Goal: Task Accomplishment & Management: Manage account settings

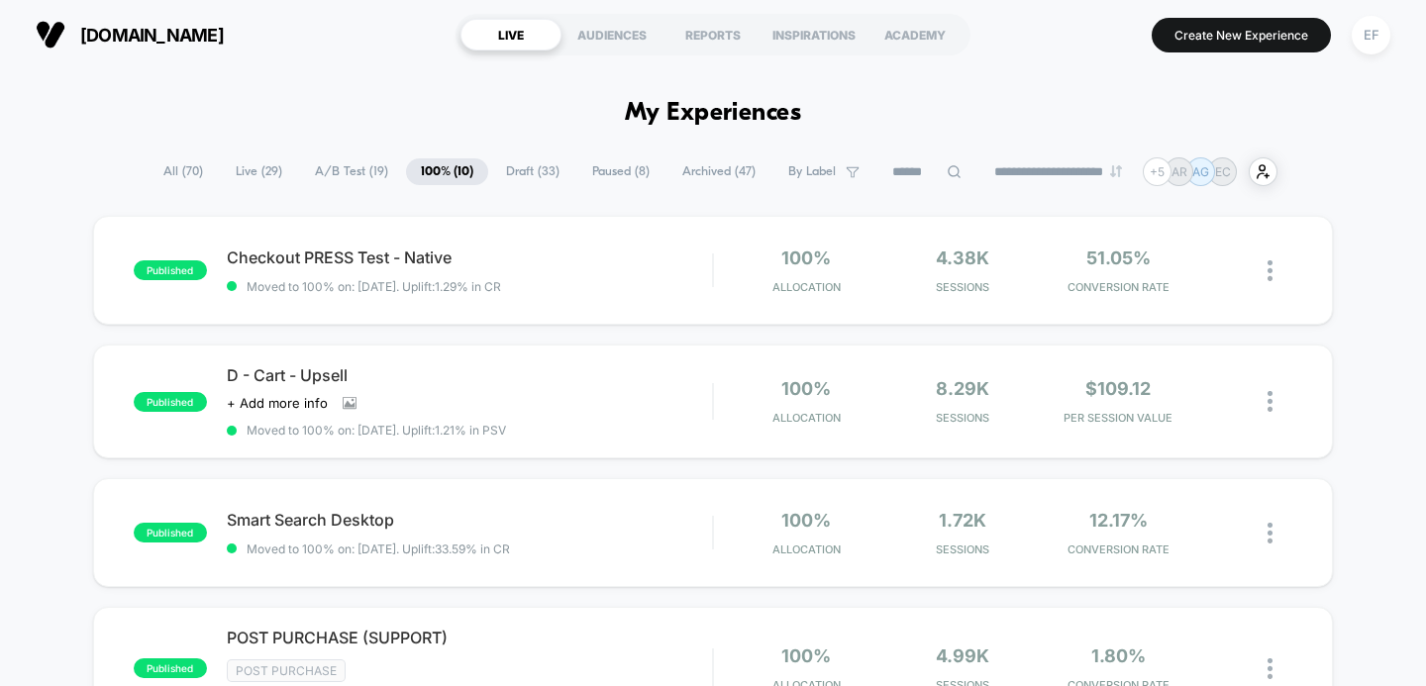
click at [316, 165] on span "A/B Test ( 19 )" at bounding box center [351, 171] width 103 height 27
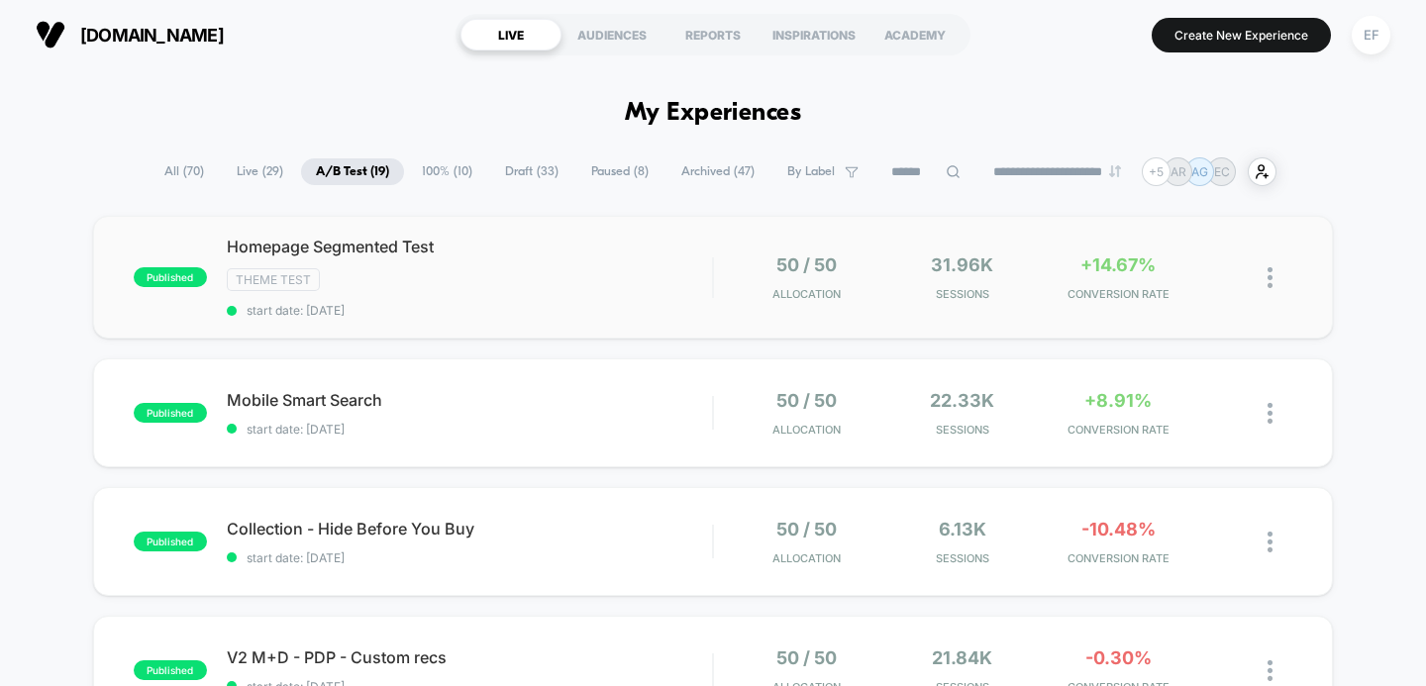
click at [450, 317] on div "published Homepage Segmented Test Theme Test start date: 9/5/2025 50 / 50 Alloc…" at bounding box center [713, 277] width 1241 height 123
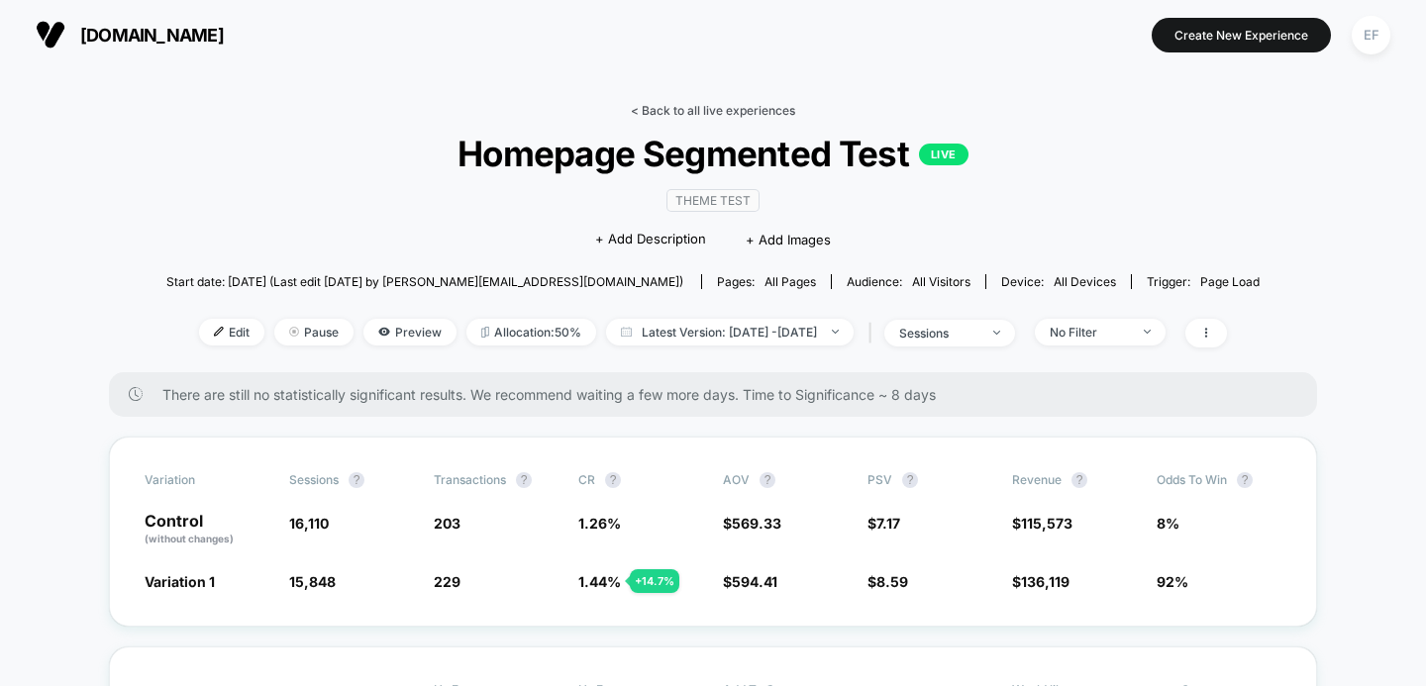
click at [695, 107] on link "< Back to all live experiences" at bounding box center [713, 110] width 164 height 15
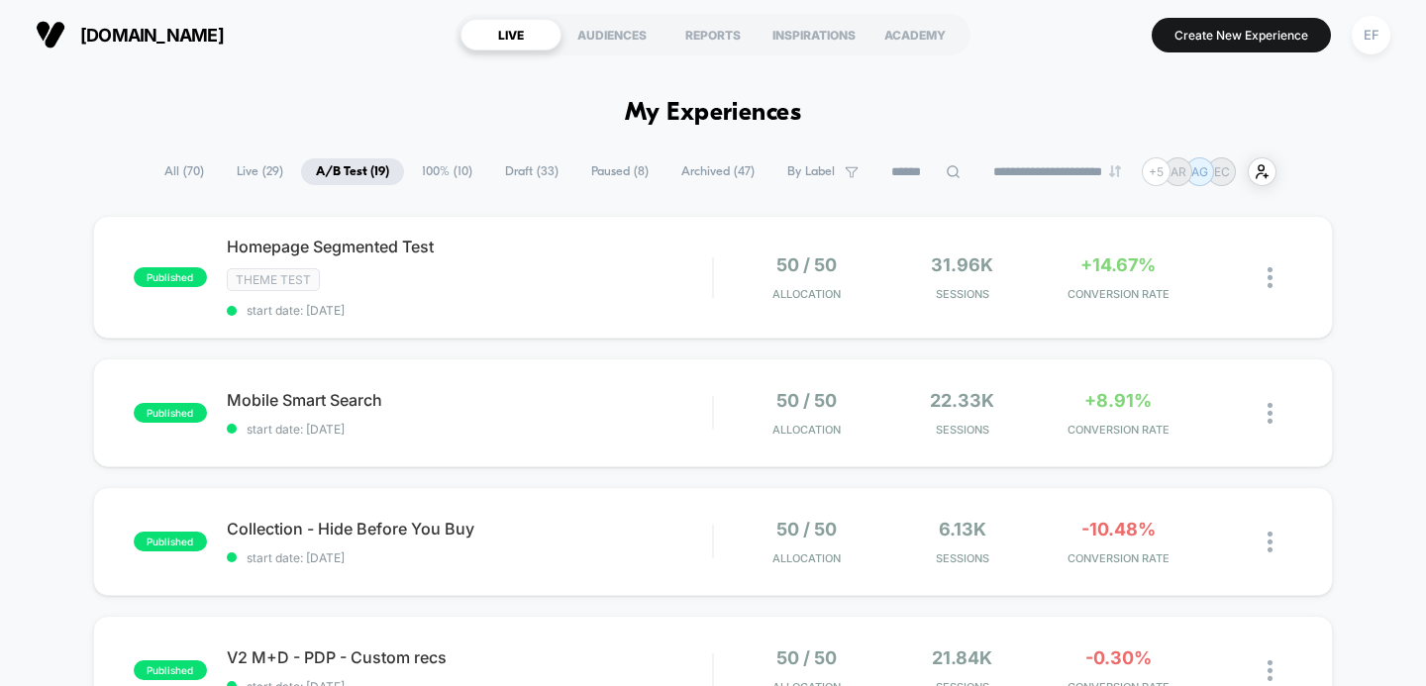
click at [440, 173] on span "100% ( 10 )" at bounding box center [447, 171] width 80 height 27
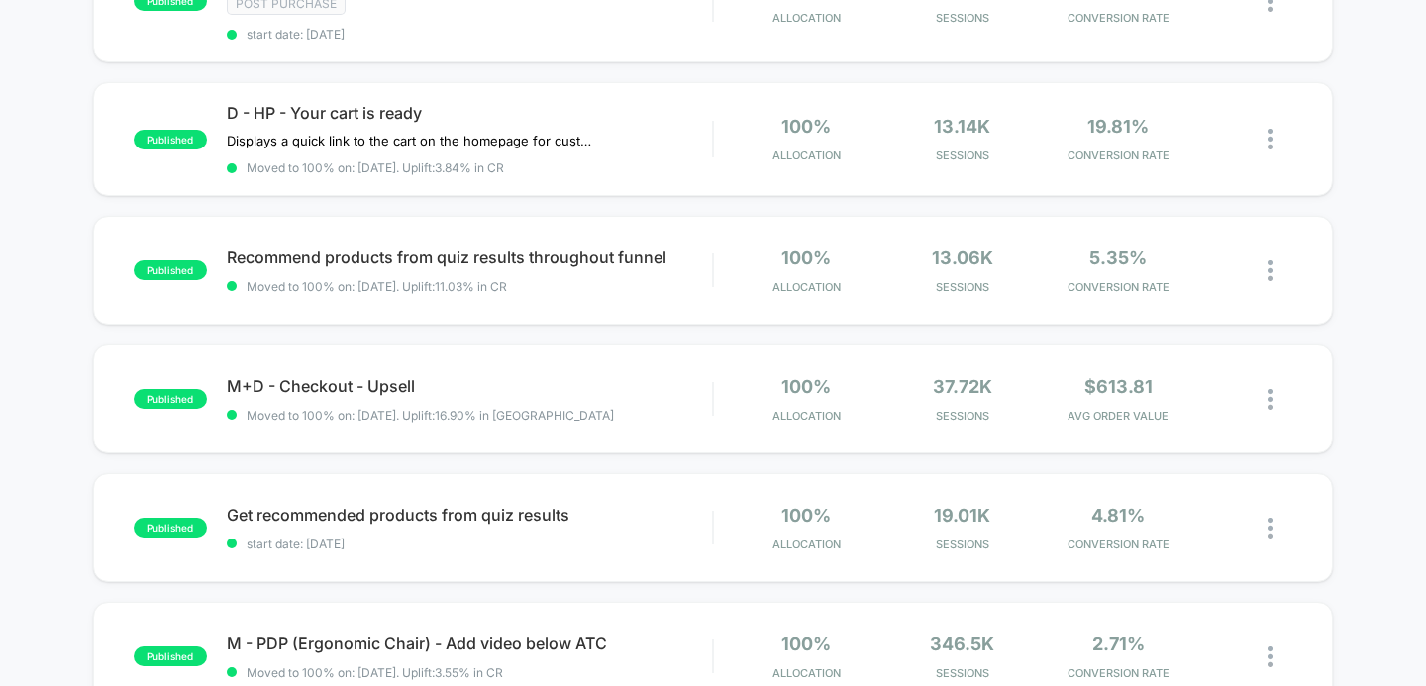
scroll to position [698, 0]
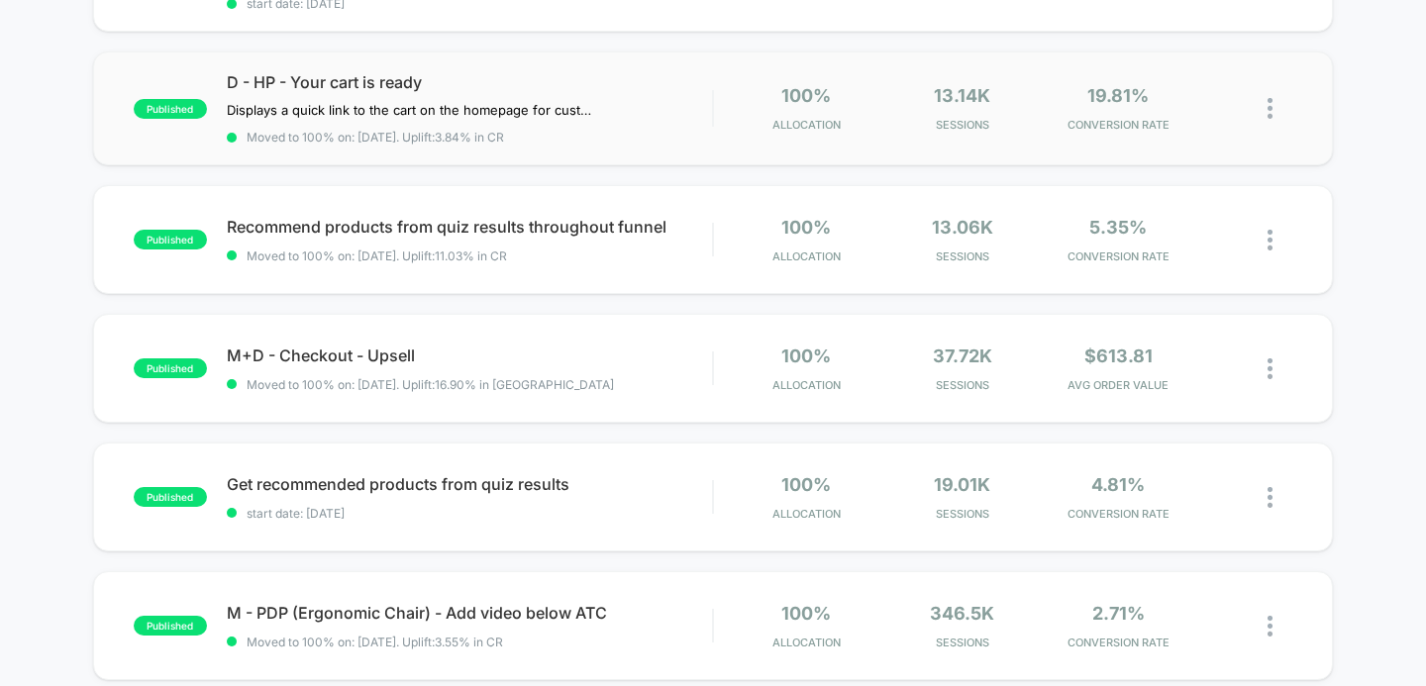
click at [1269, 107] on img at bounding box center [1270, 108] width 5 height 21
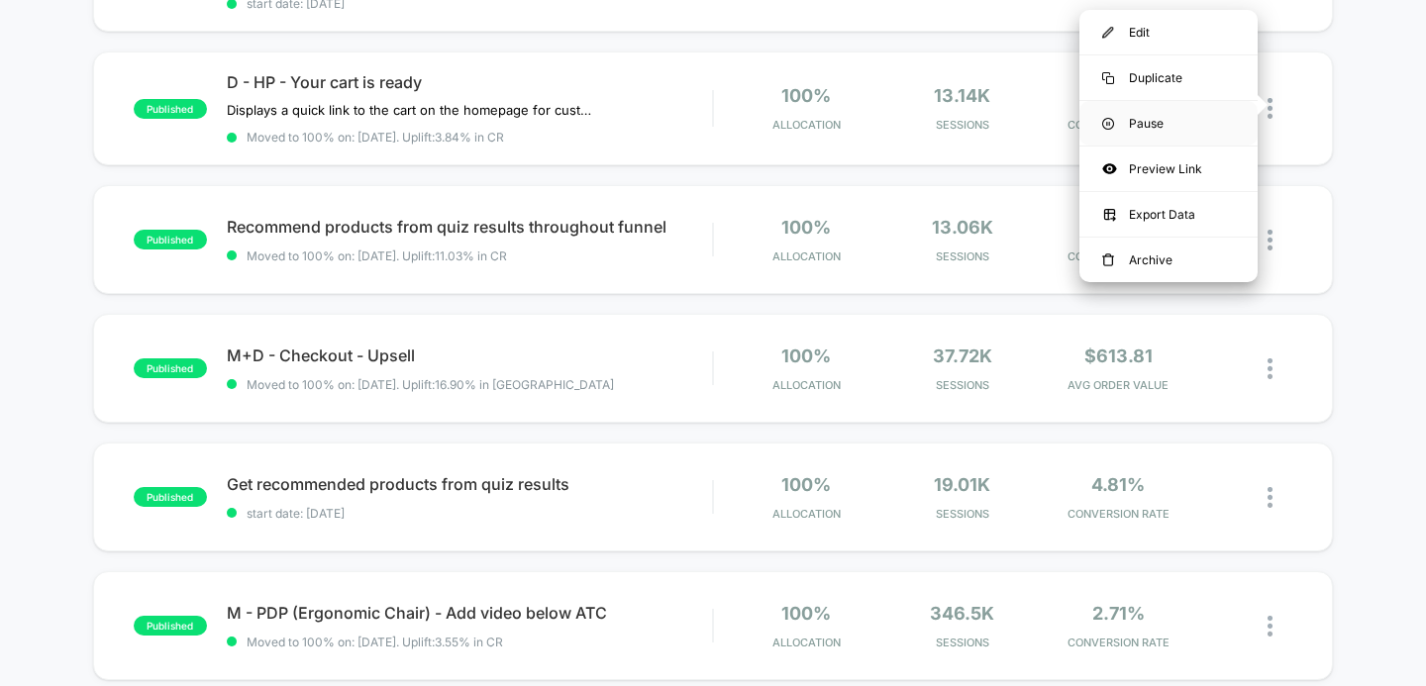
click at [1213, 124] on div "Pause" at bounding box center [1169, 123] width 178 height 45
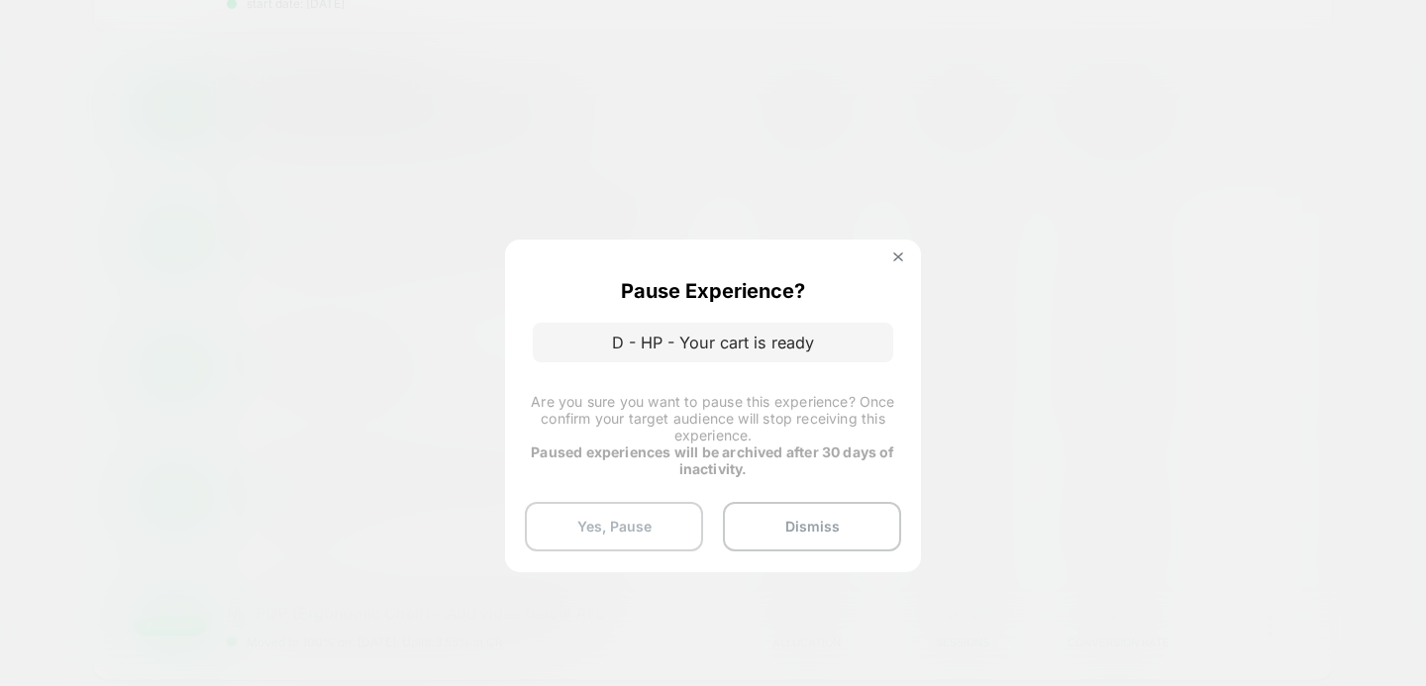
click at [616, 522] on button "Yes, Pause" at bounding box center [614, 527] width 178 height 50
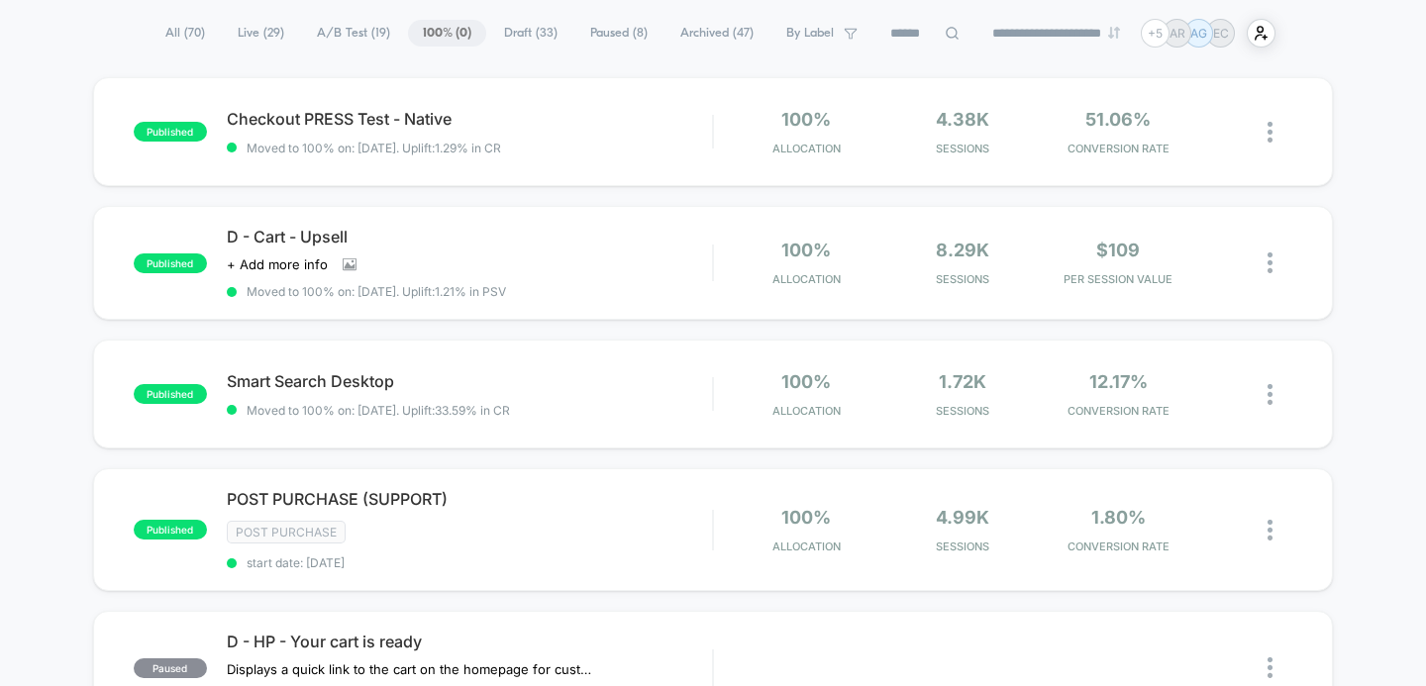
scroll to position [134, 0]
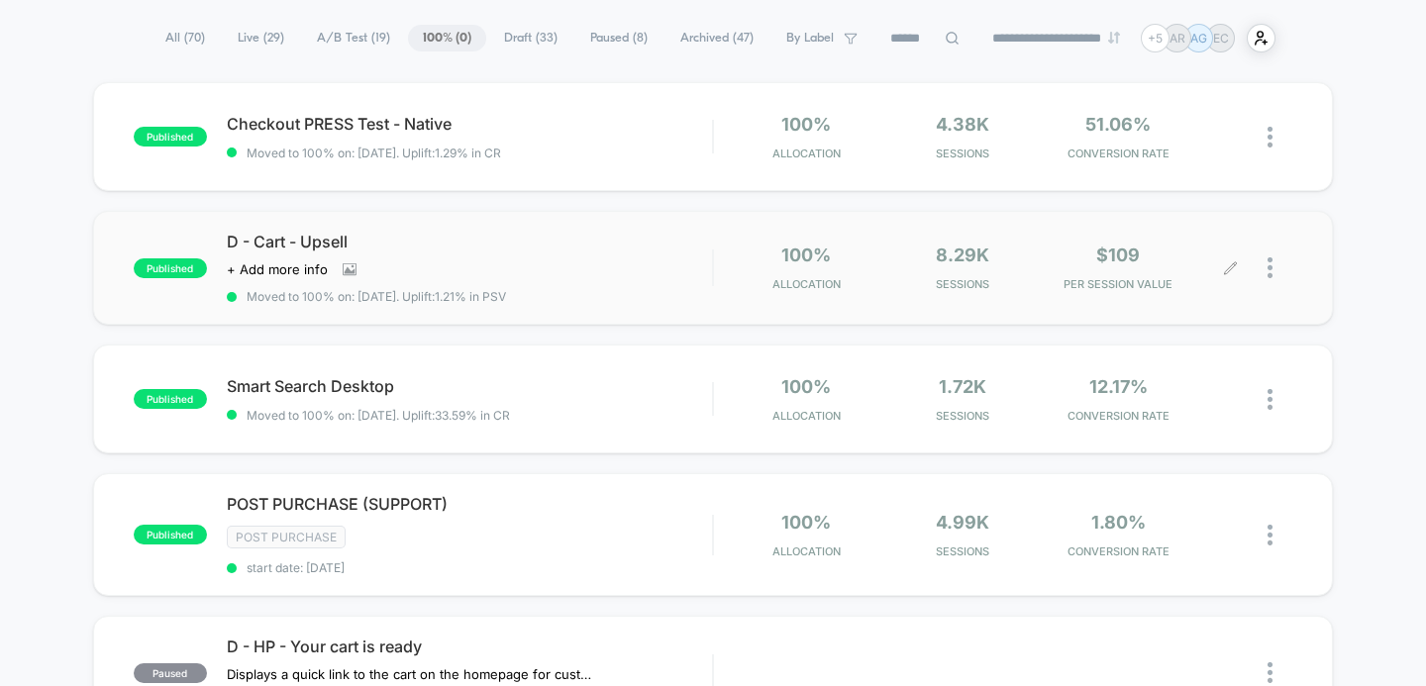
click at [1276, 270] on div at bounding box center [1280, 268] width 25 height 47
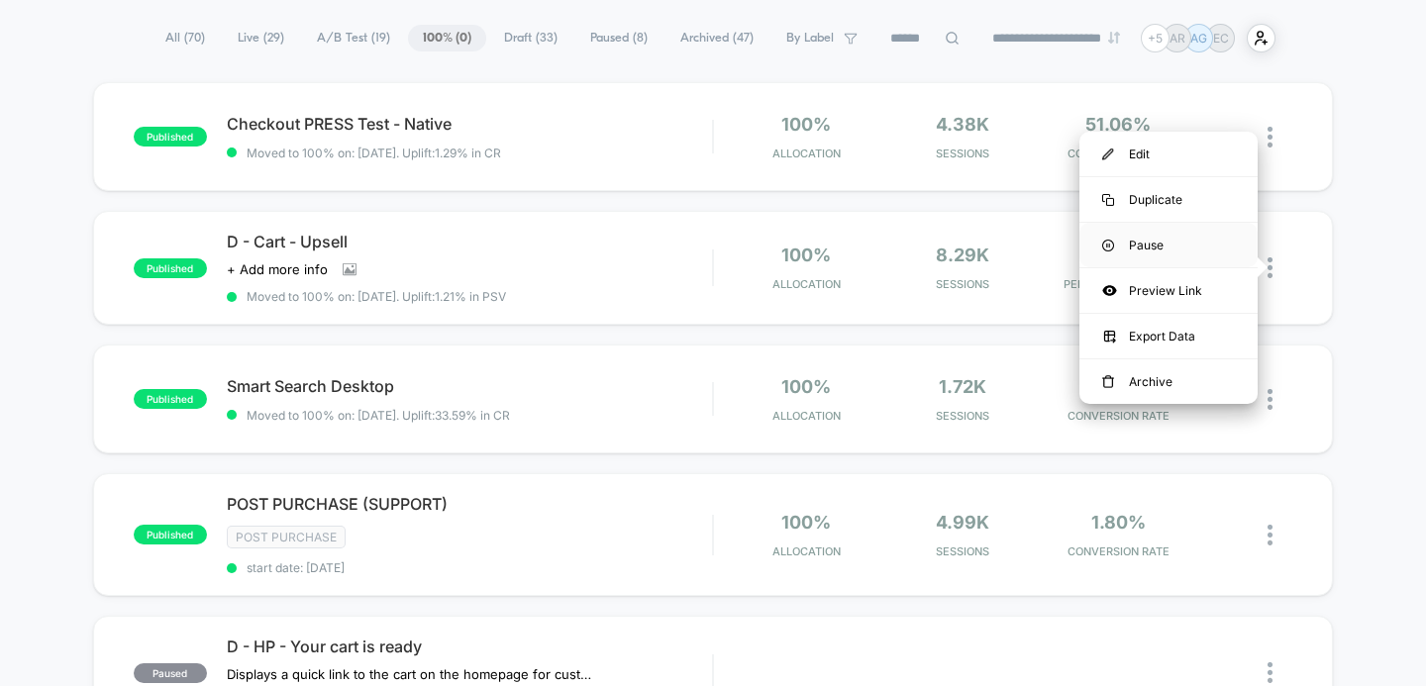
click at [1170, 243] on div "Pause" at bounding box center [1169, 245] width 178 height 45
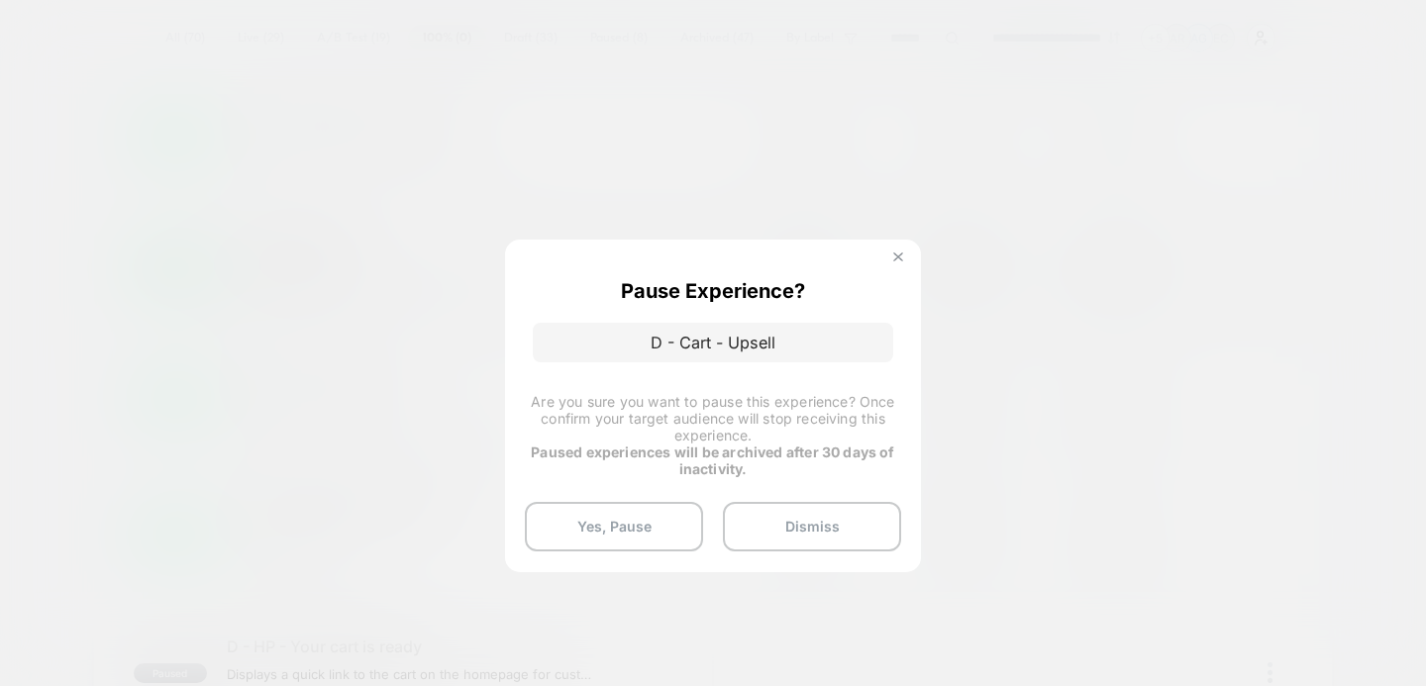
click at [901, 254] on img at bounding box center [899, 258] width 10 height 10
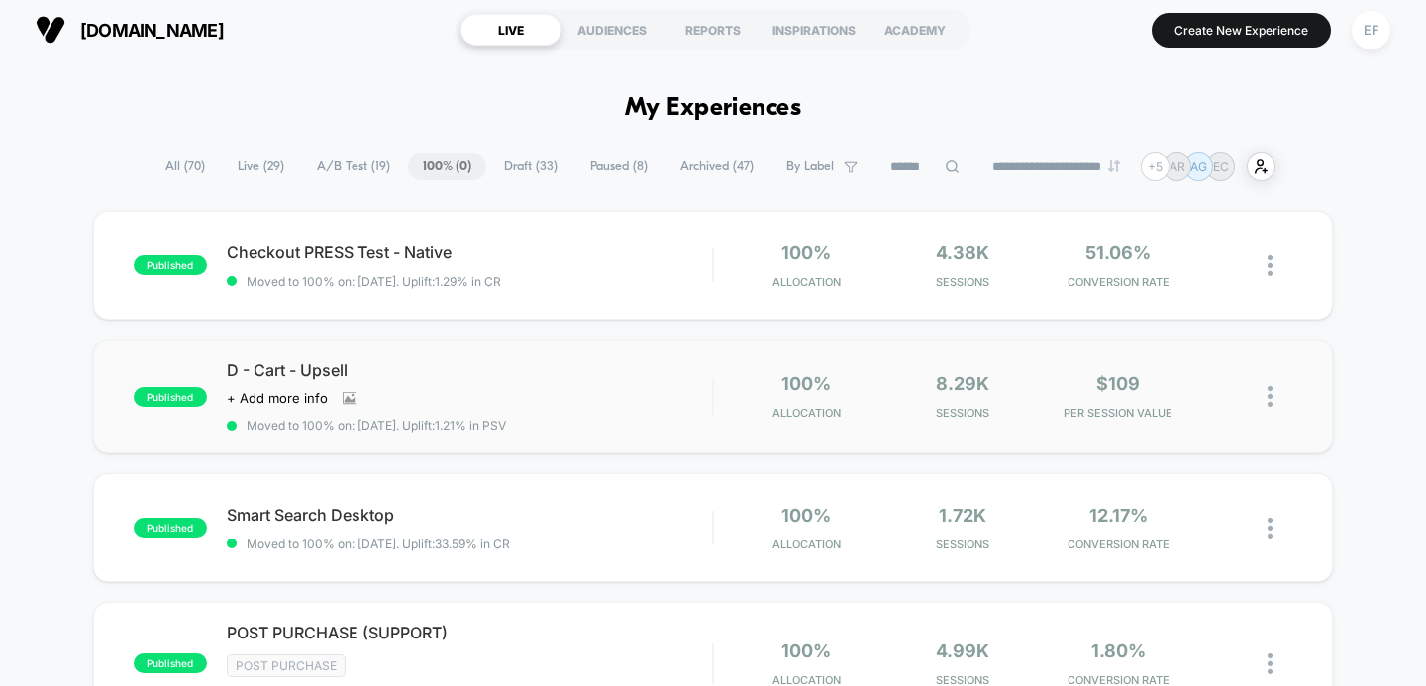
scroll to position [0, 0]
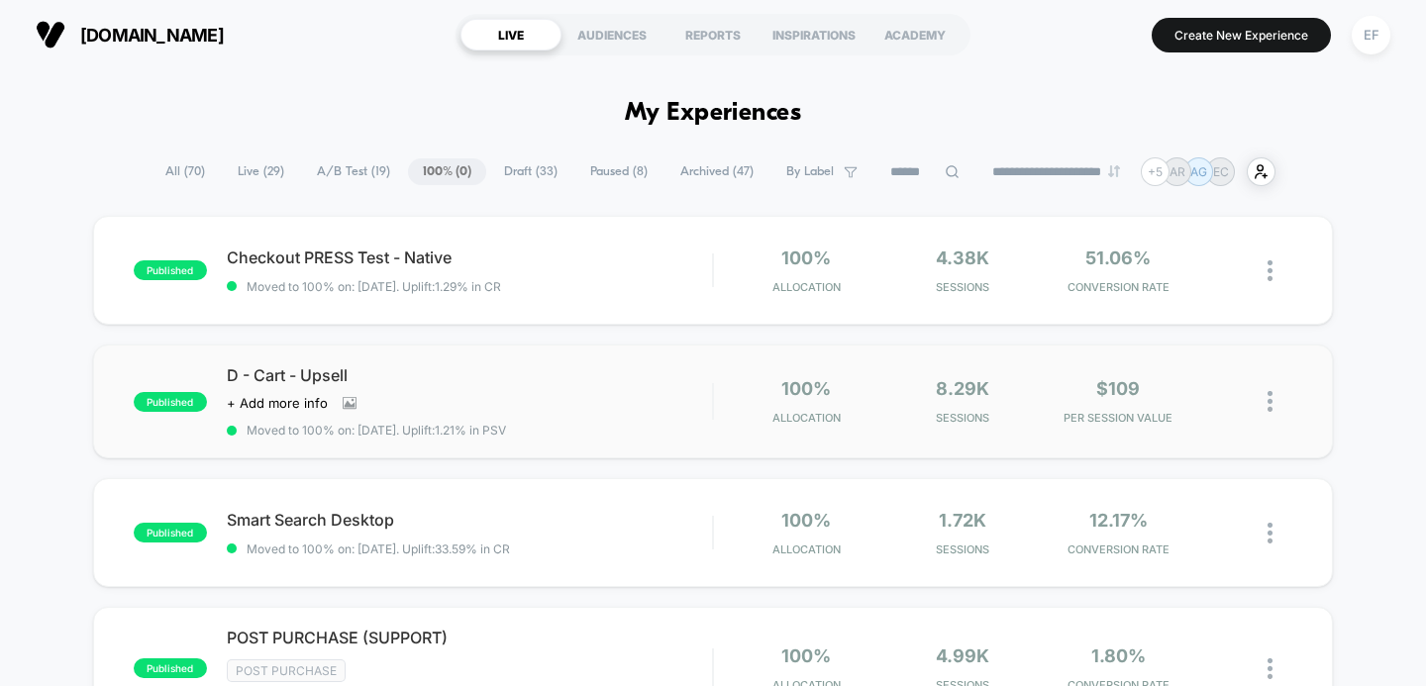
click at [328, 169] on span "A/B Test ( 19 )" at bounding box center [353, 171] width 103 height 27
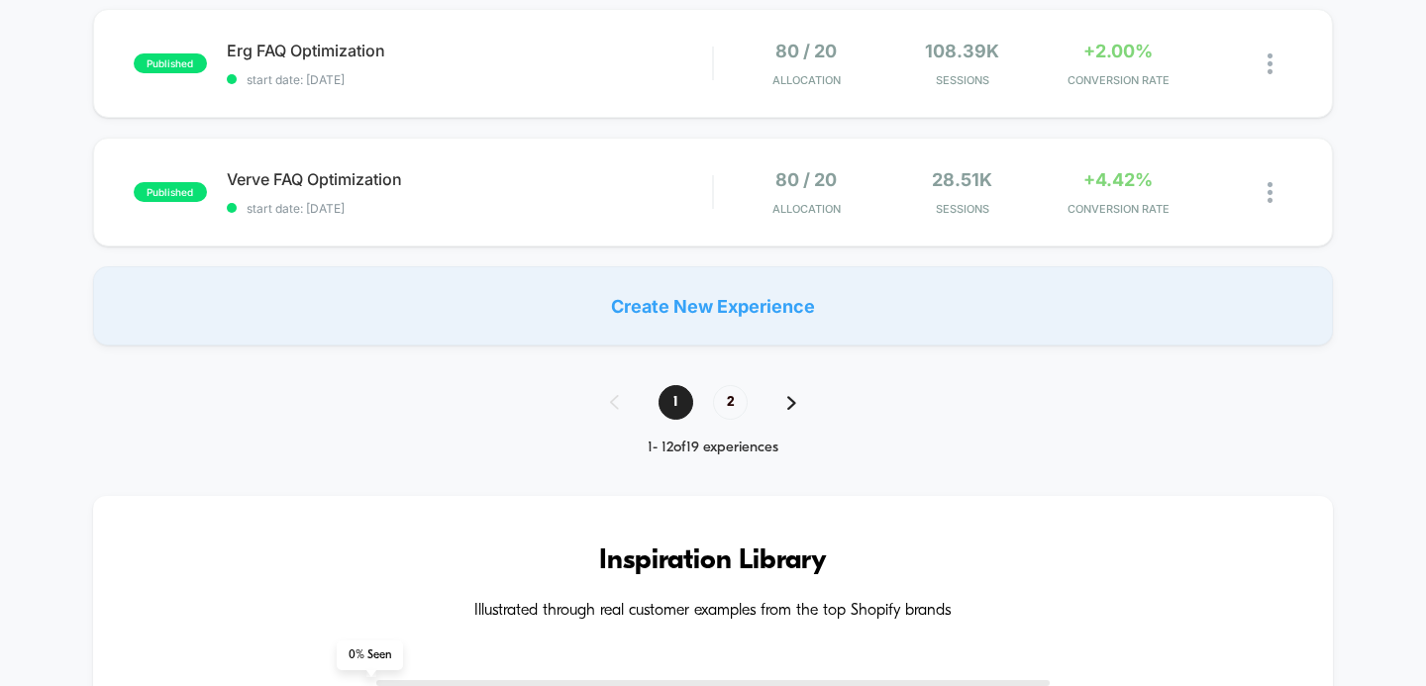
scroll to position [1511, 0]
click at [732, 395] on span "2" at bounding box center [730, 400] width 35 height 35
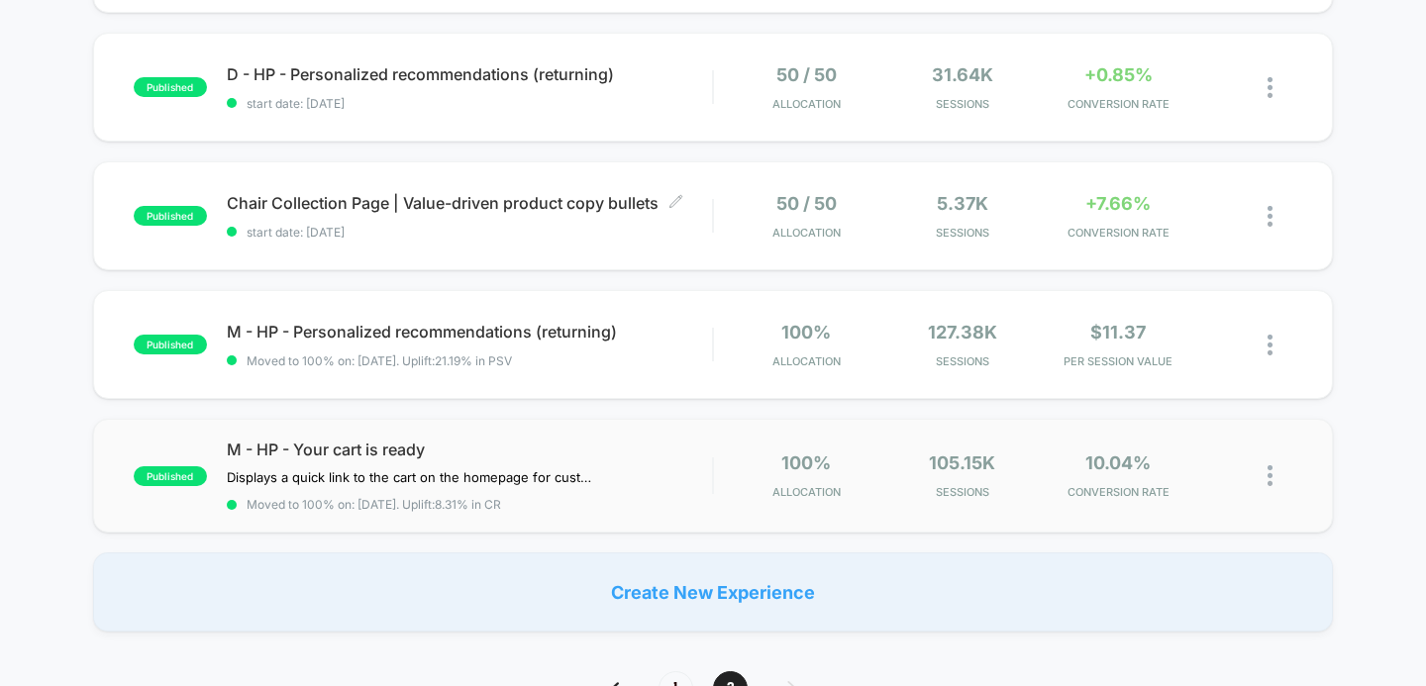
scroll to position [635, 0]
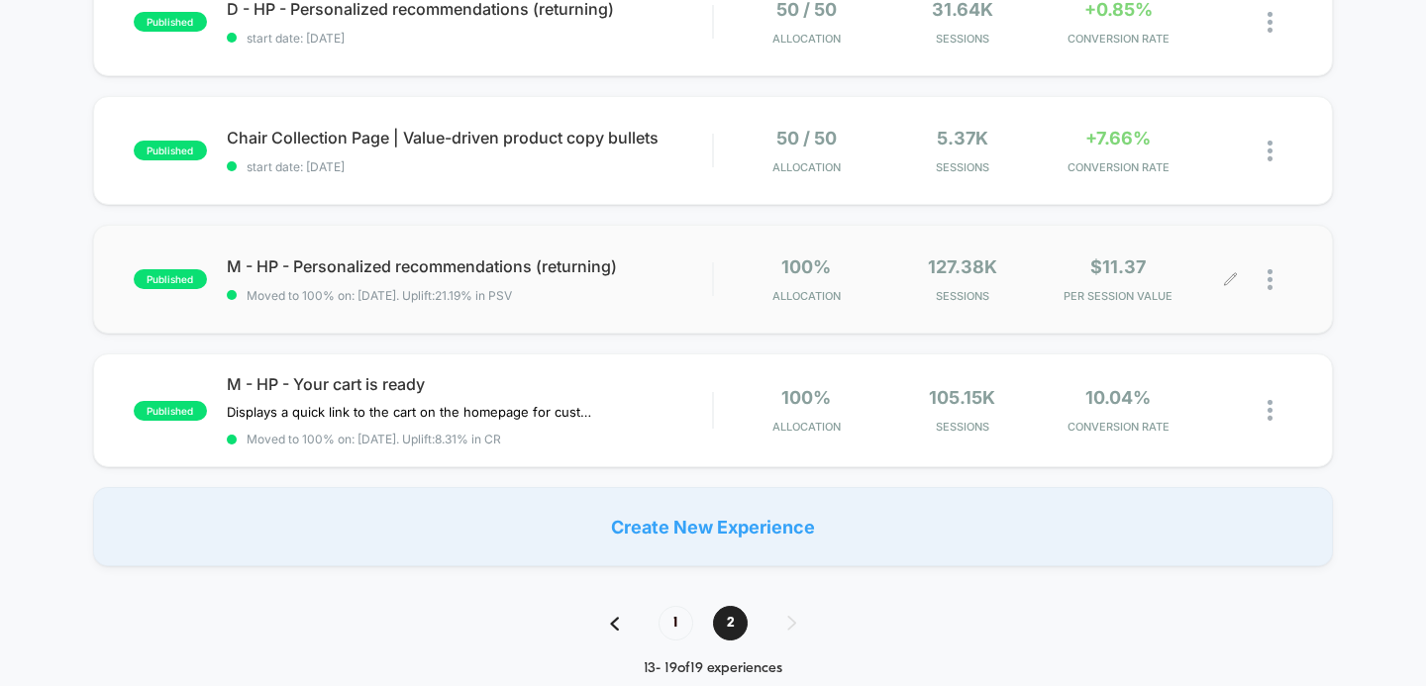
click at [1267, 279] on div at bounding box center [1262, 280] width 62 height 47
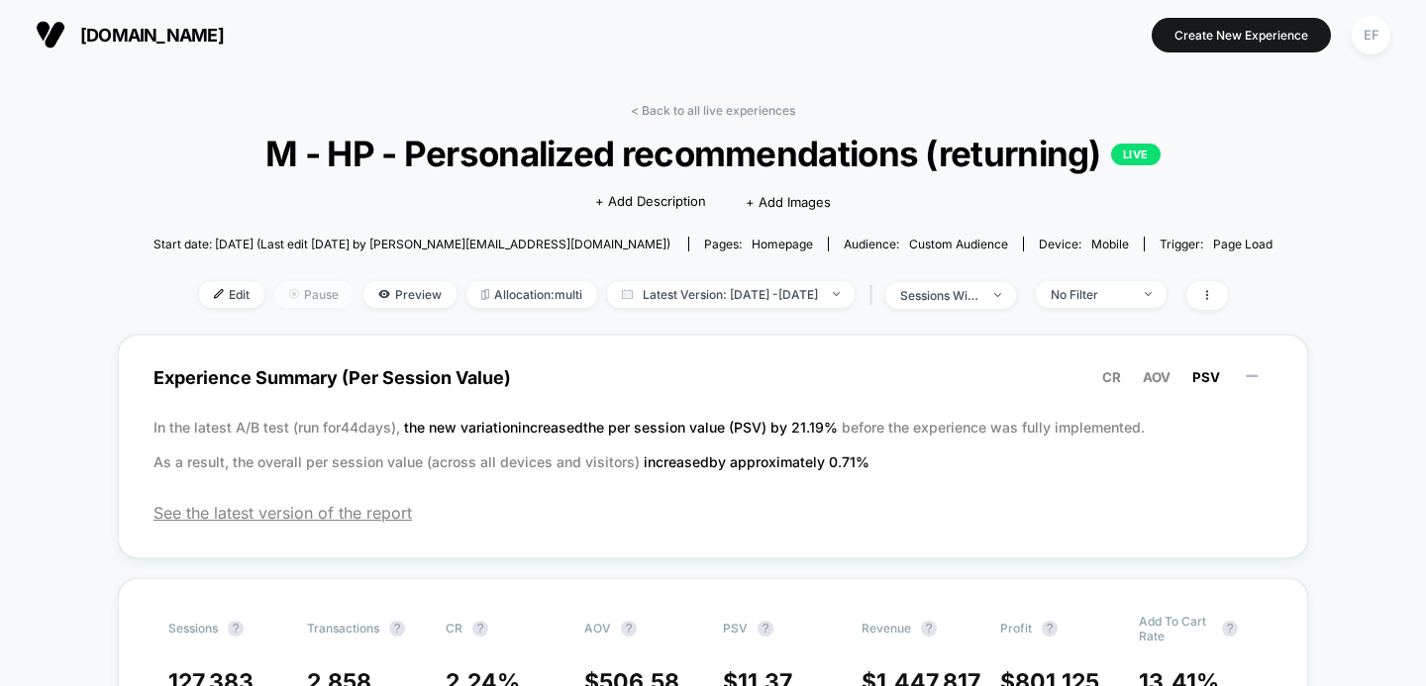
click at [298, 288] on span "Pause" at bounding box center [313, 294] width 79 height 27
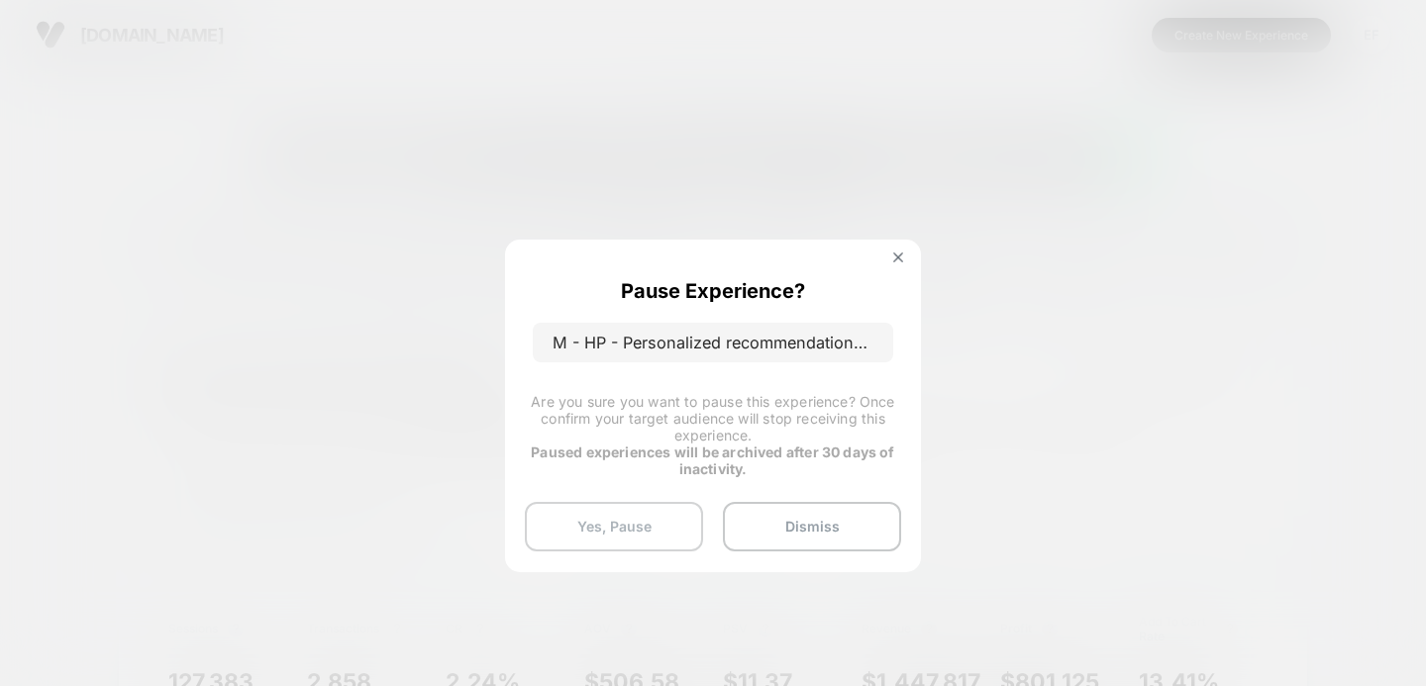
click at [605, 526] on button "Yes, Pause" at bounding box center [614, 527] width 178 height 50
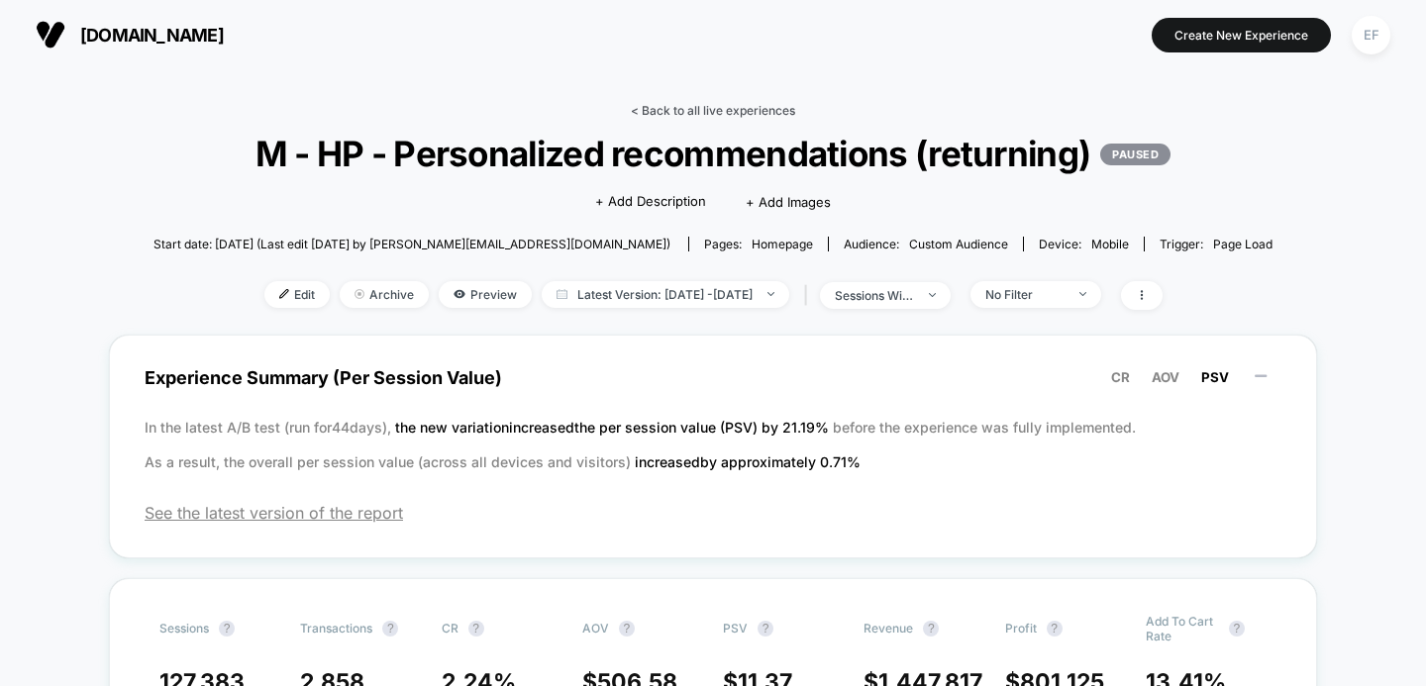
click at [705, 105] on link "< Back to all live experiences" at bounding box center [713, 110] width 164 height 15
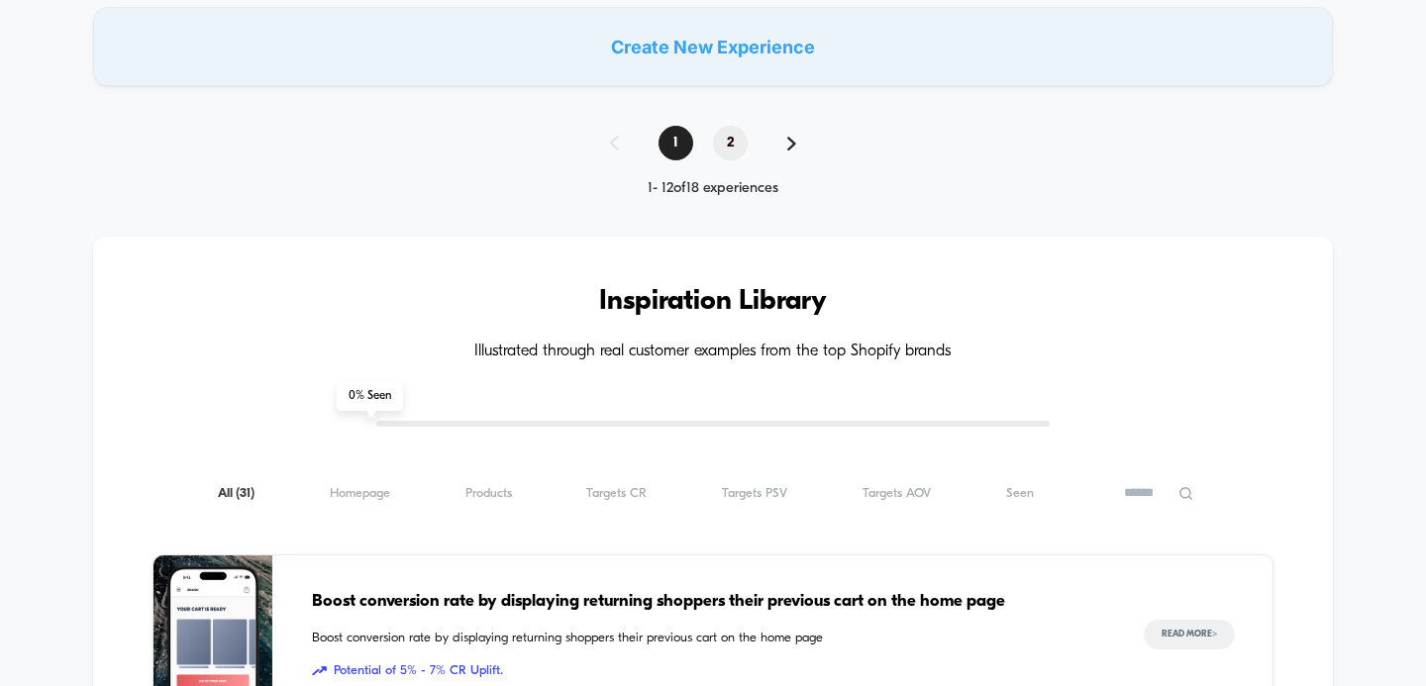
click at [740, 133] on span "2" at bounding box center [730, 143] width 35 height 35
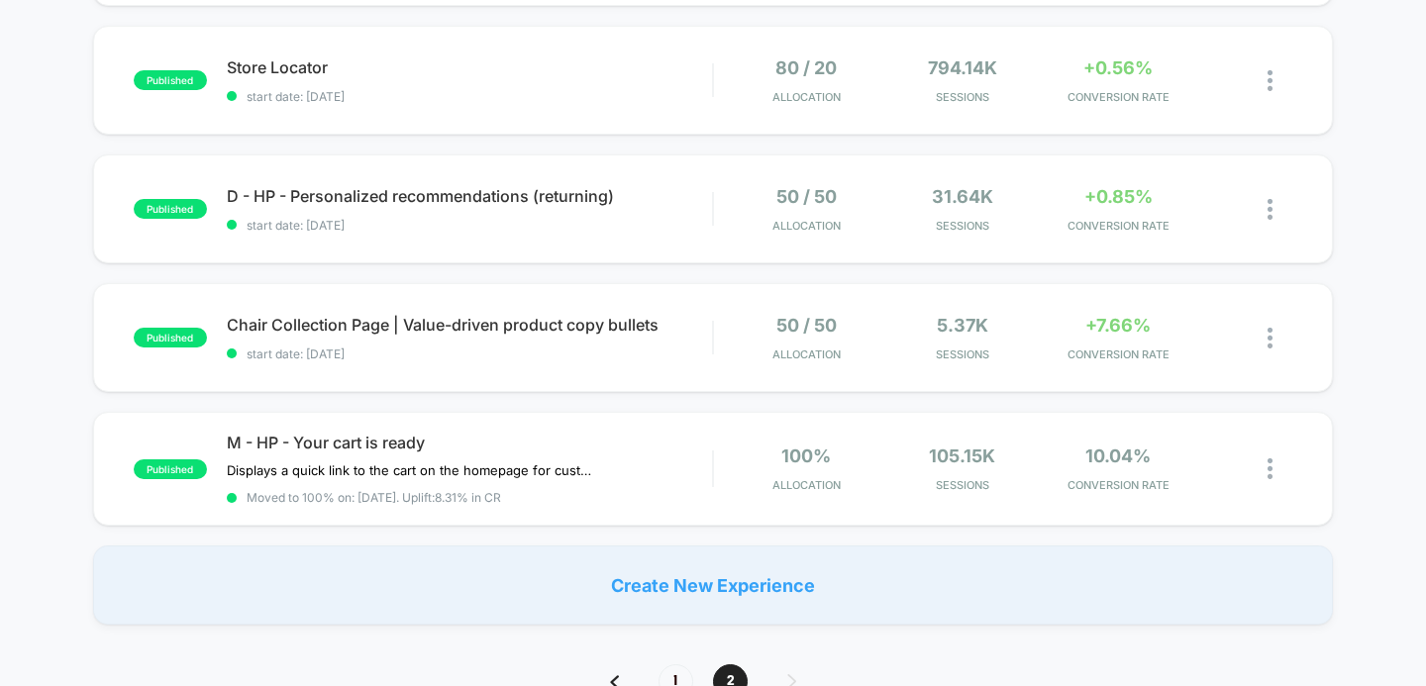
scroll to position [484, 0]
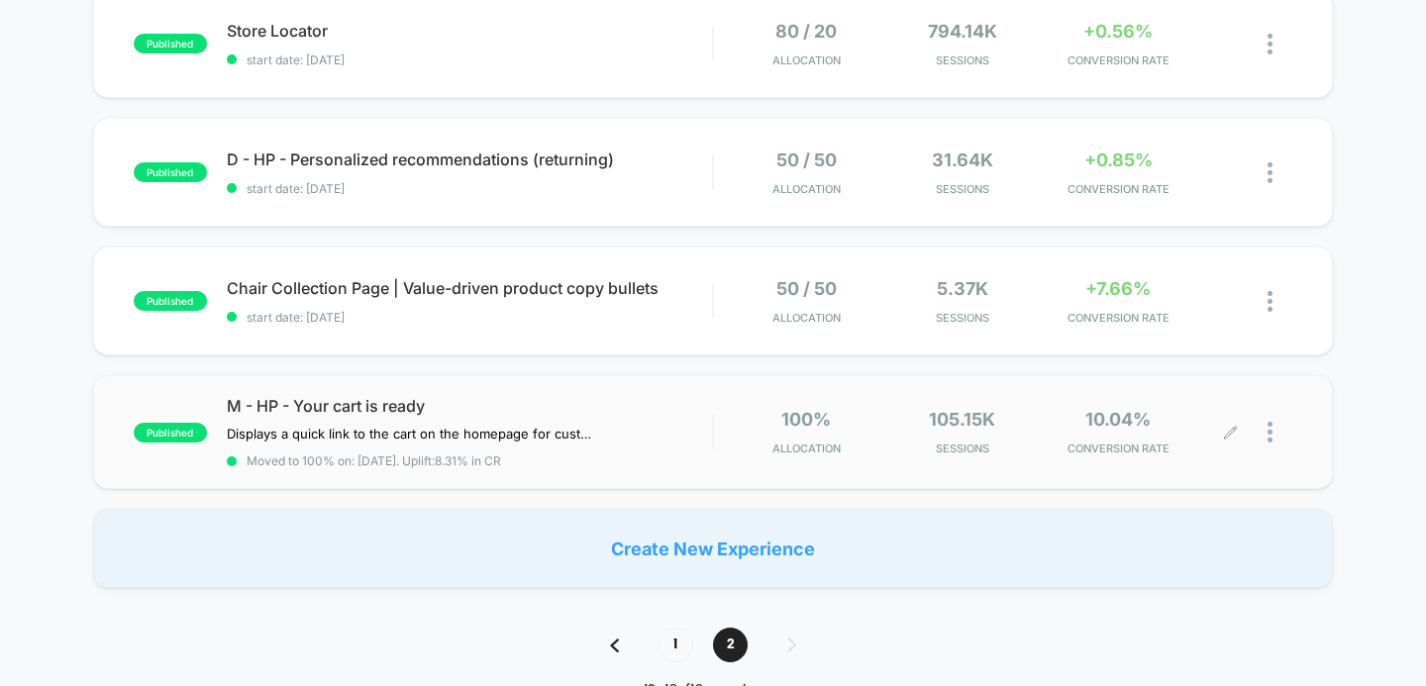
click at [1275, 428] on div at bounding box center [1280, 432] width 25 height 47
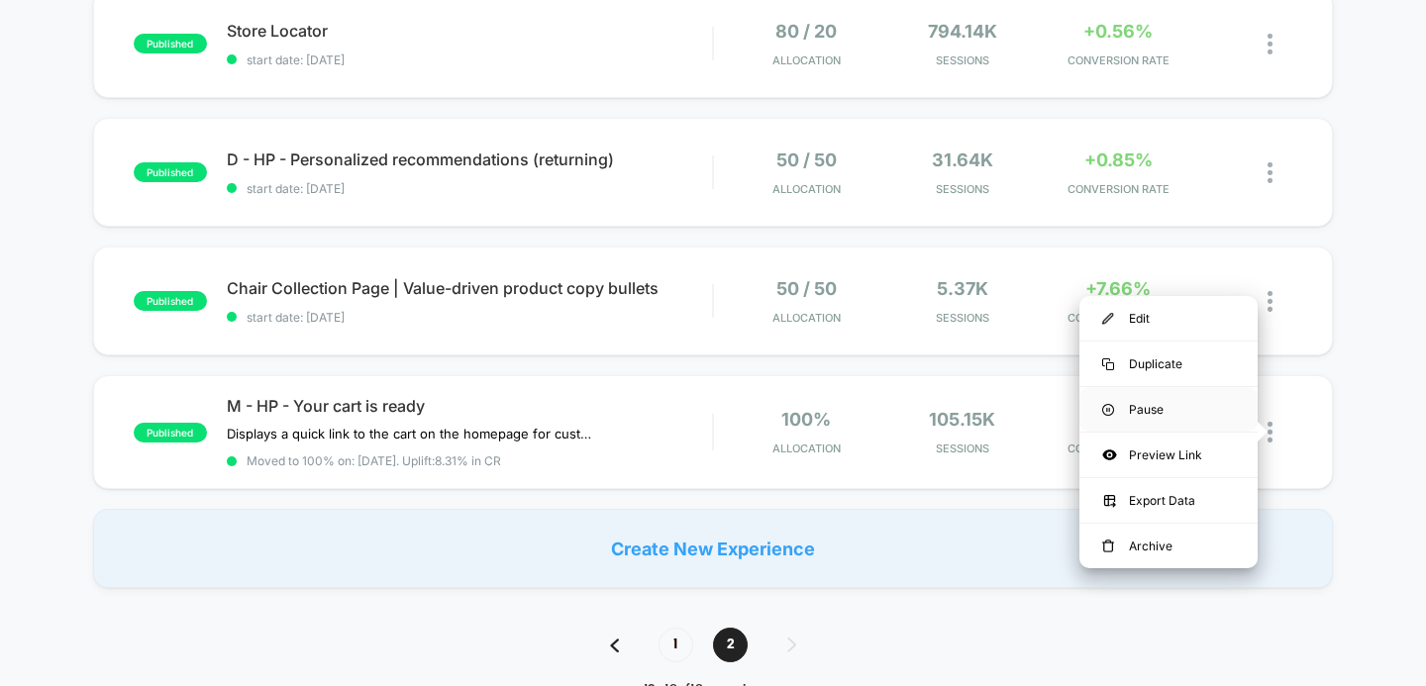
click at [1182, 411] on div "Pause" at bounding box center [1169, 409] width 178 height 45
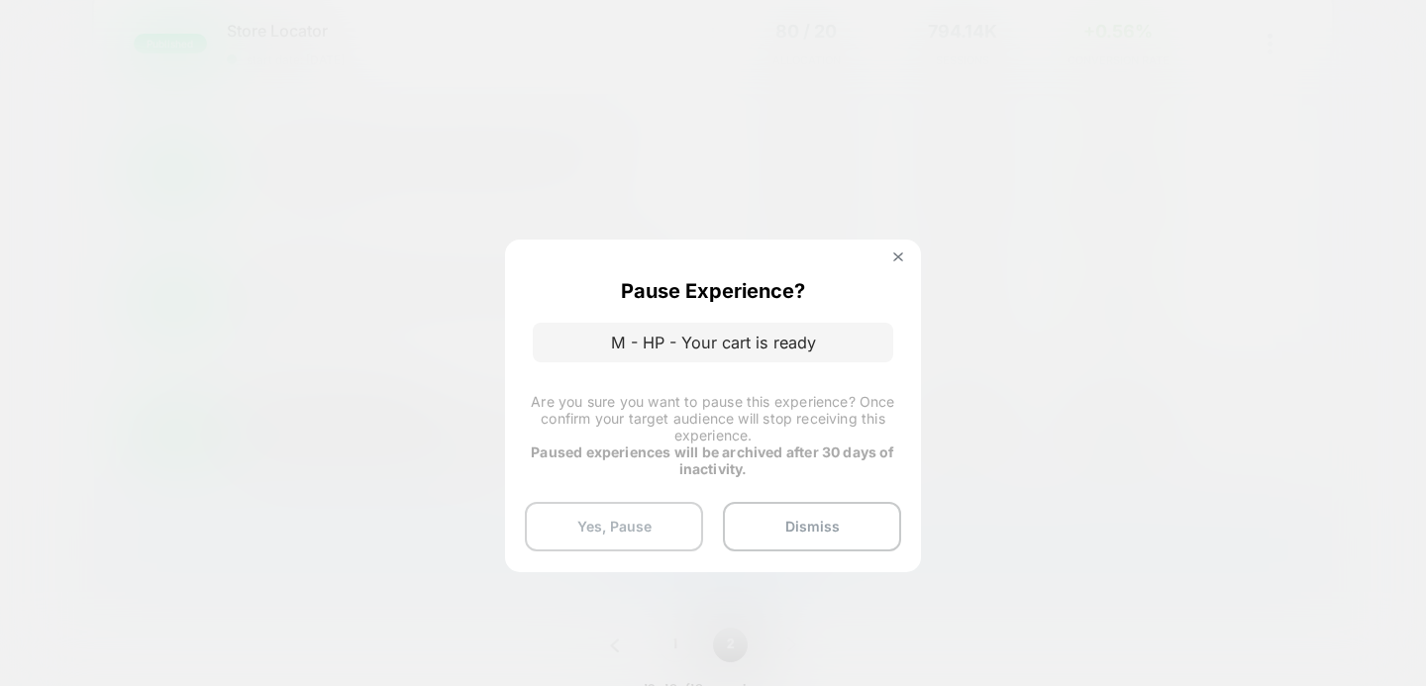
click at [635, 516] on button "Yes, Pause" at bounding box center [614, 527] width 178 height 50
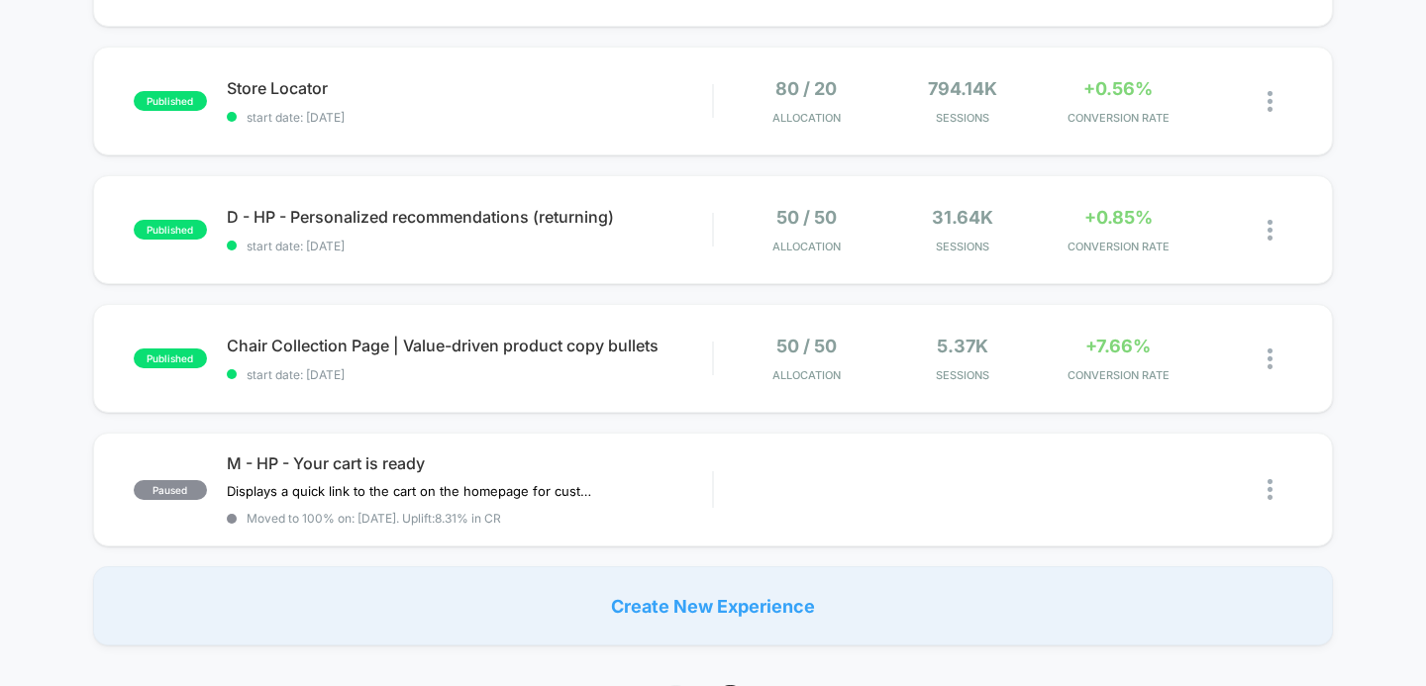
scroll to position [418, 0]
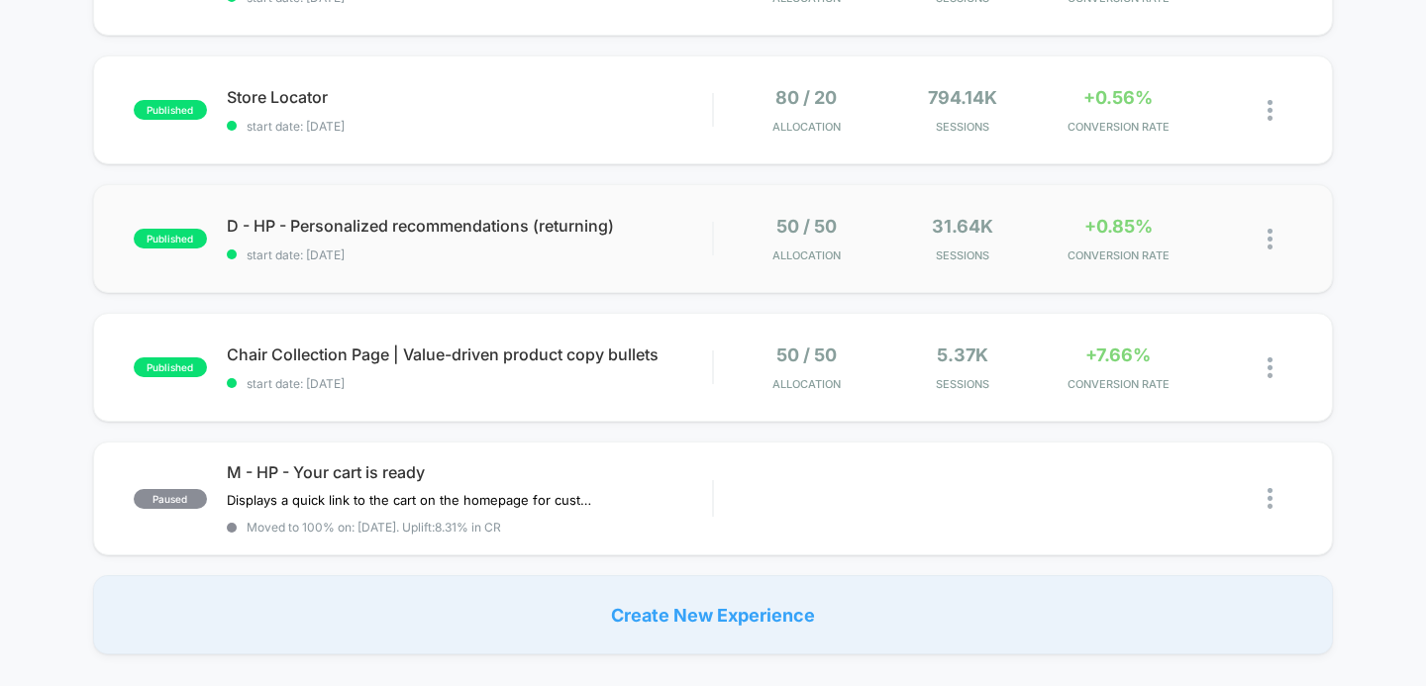
click at [601, 264] on div "published D - HP - Personalized recommendations (returning) start date: [DATE] …" at bounding box center [713, 238] width 1241 height 109
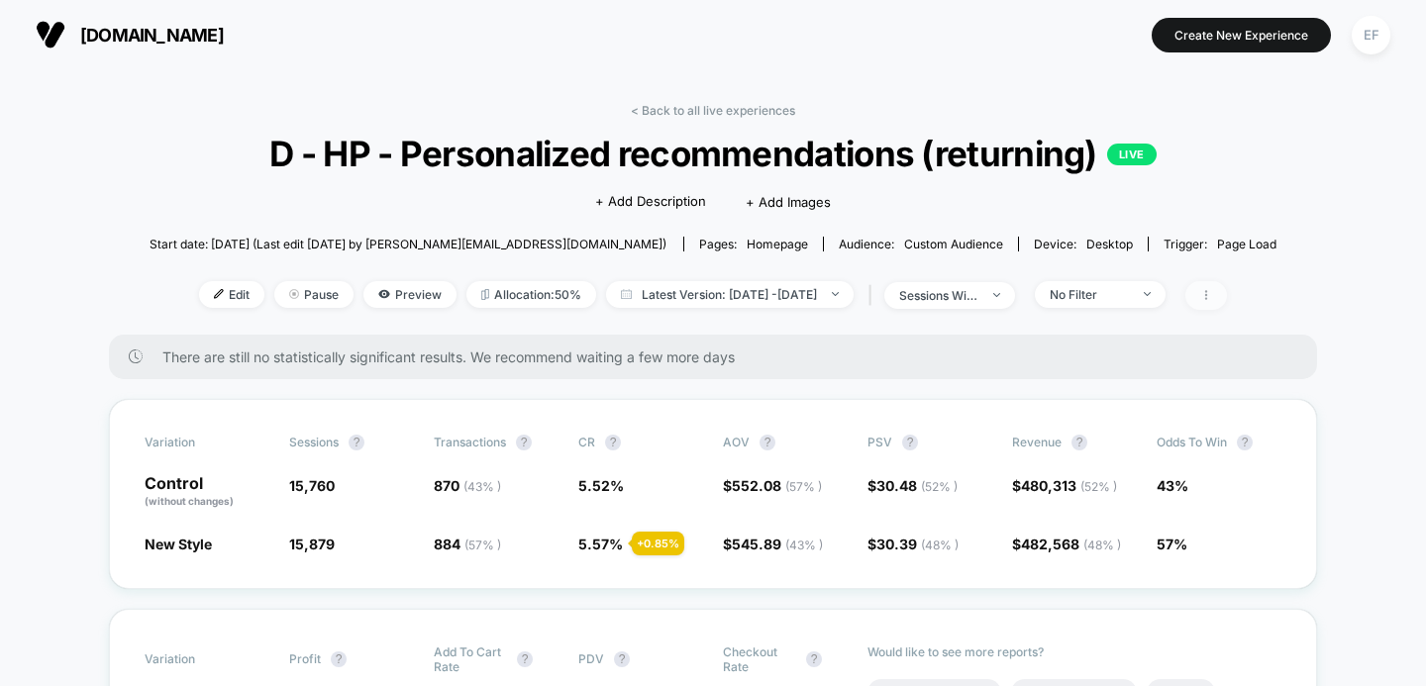
click at [1208, 291] on icon at bounding box center [1207, 295] width 2 height 10
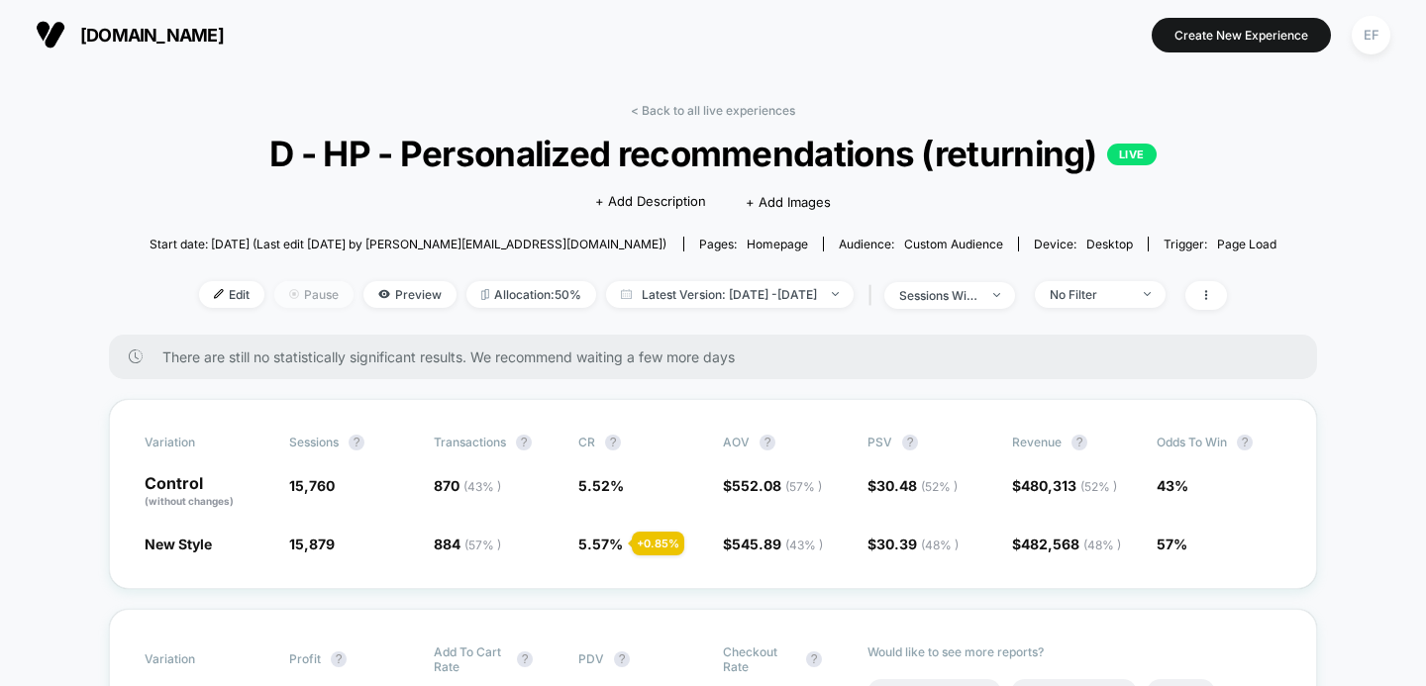
click at [313, 291] on span "Pause" at bounding box center [313, 294] width 79 height 27
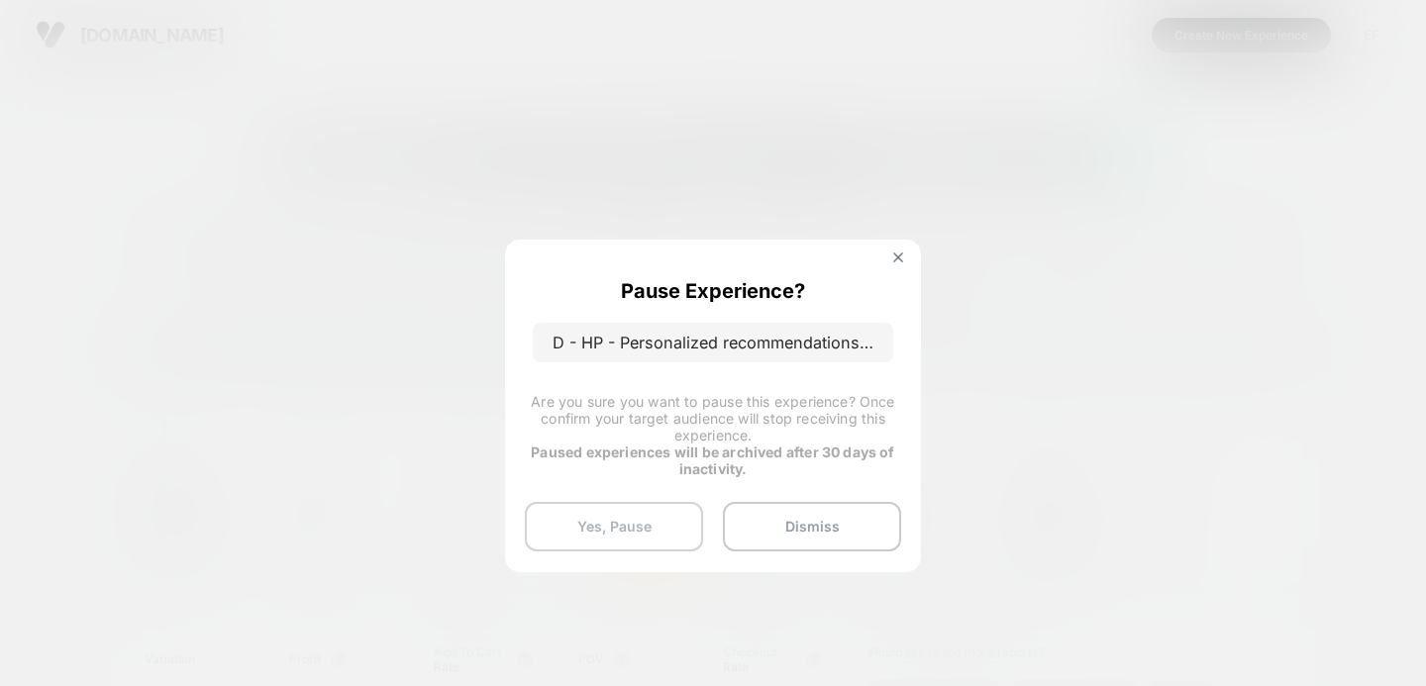
click at [609, 519] on button "Yes, Pause" at bounding box center [614, 527] width 178 height 50
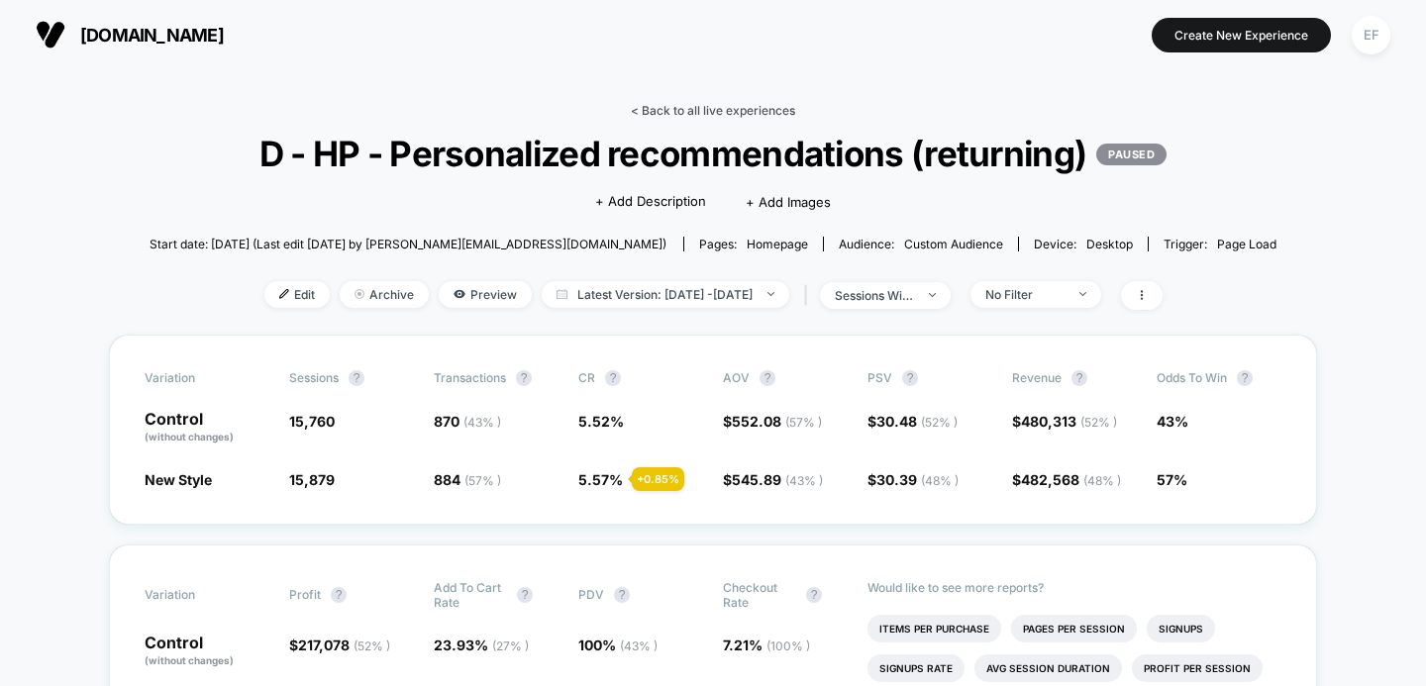
click at [682, 113] on link "< Back to all live experiences" at bounding box center [713, 110] width 164 height 15
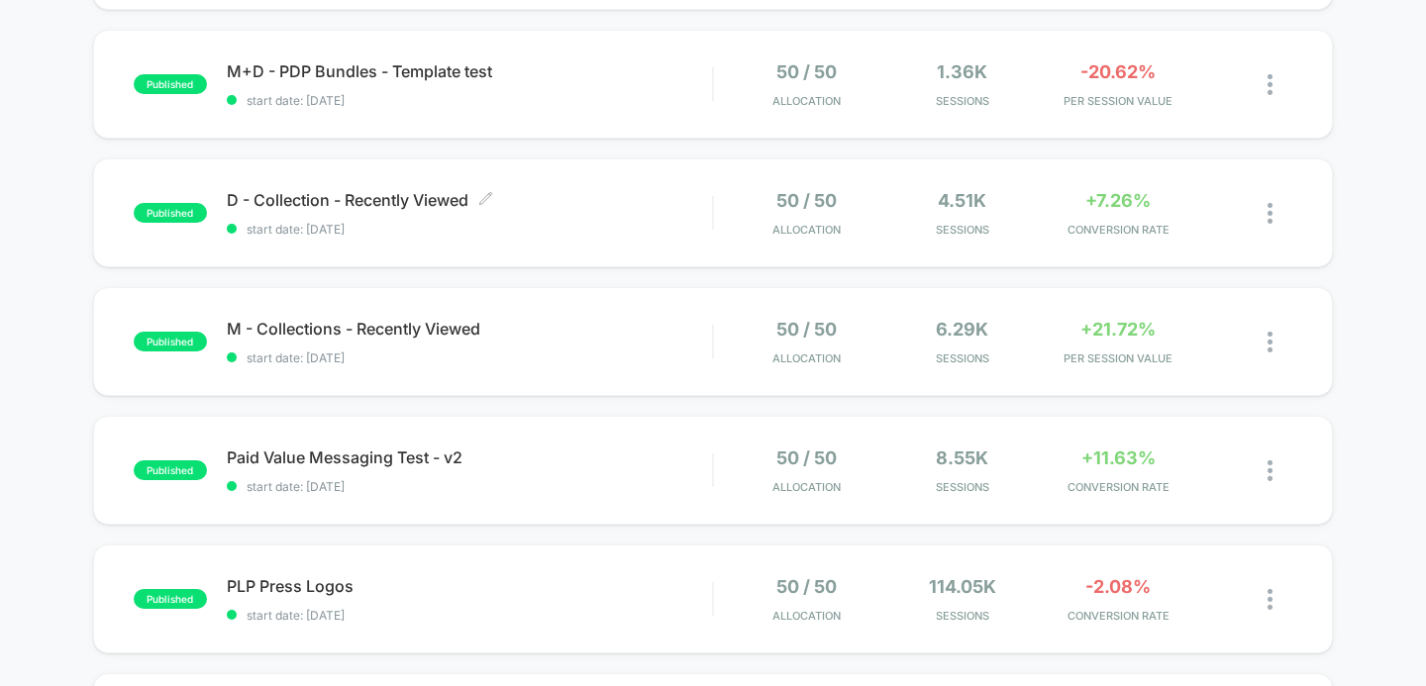
scroll to position [849, 0]
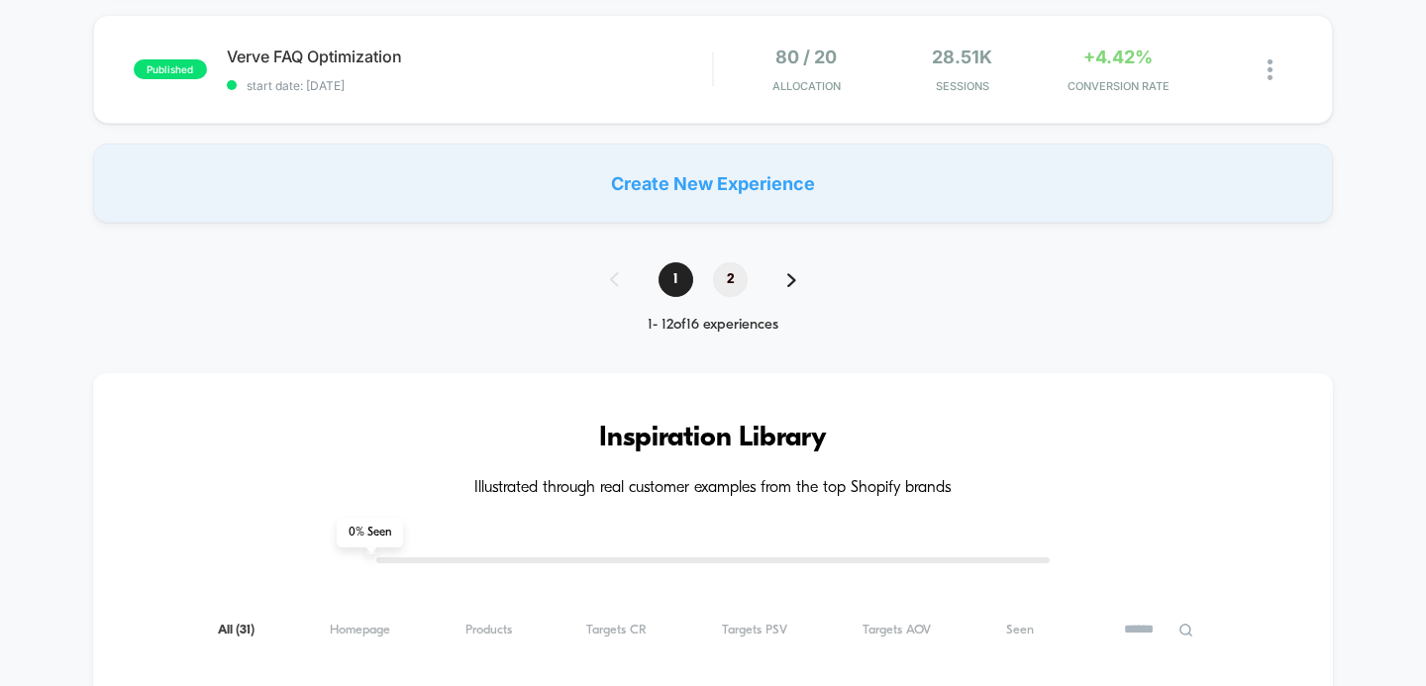
click at [726, 282] on span "2" at bounding box center [730, 280] width 35 height 35
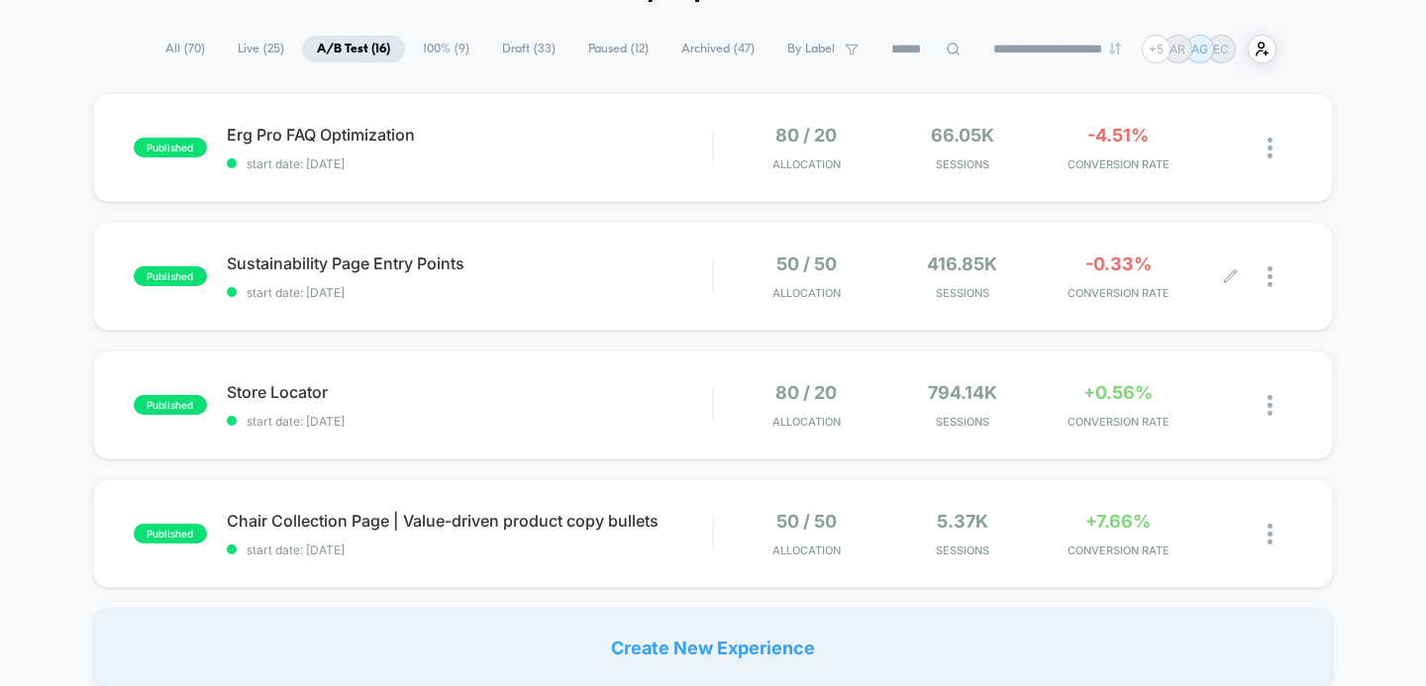
scroll to position [78, 0]
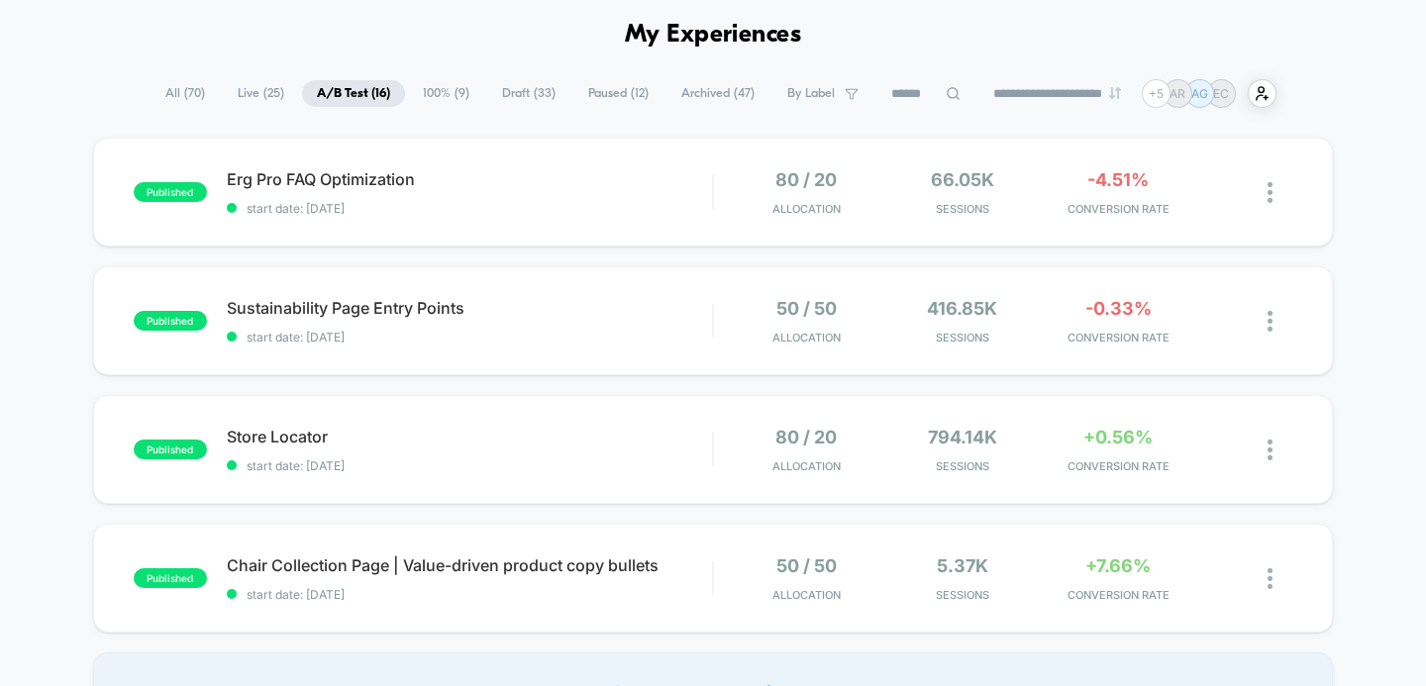
click at [438, 90] on span "100% ( 9 )" at bounding box center [446, 93] width 76 height 27
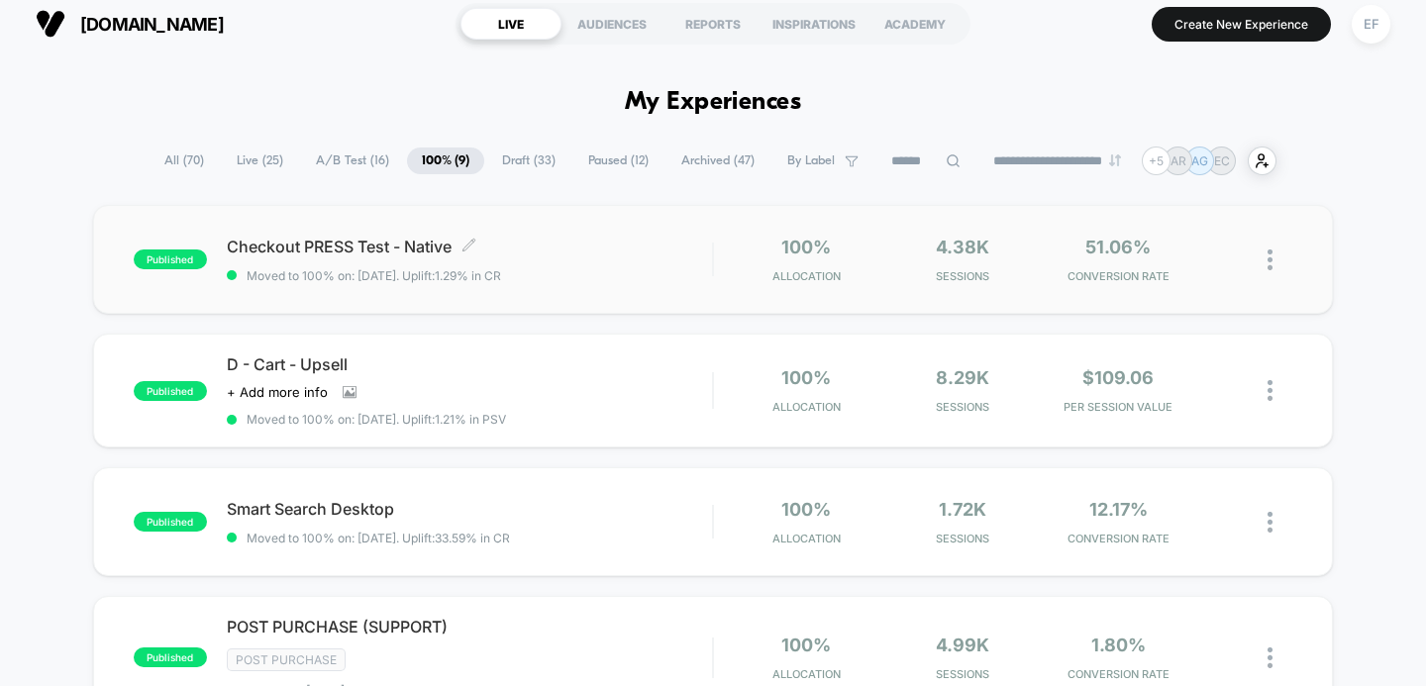
scroll to position [0, 0]
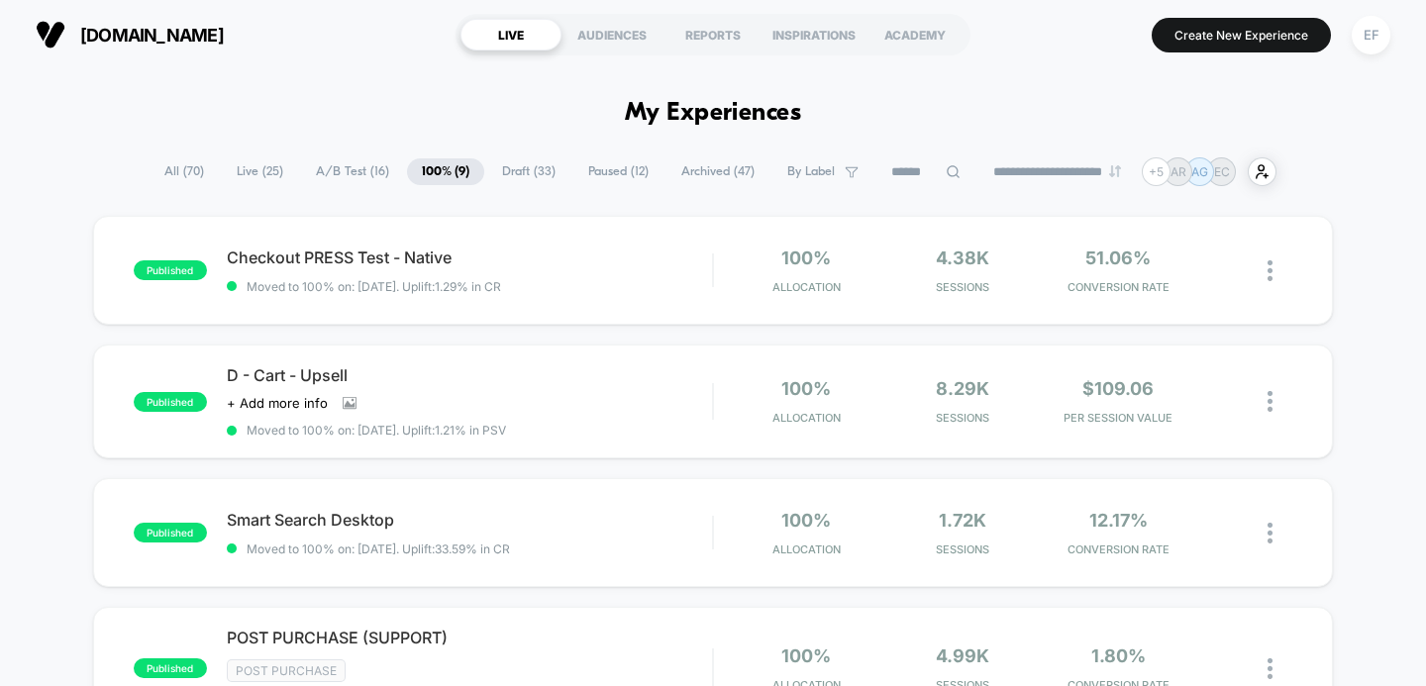
click at [348, 172] on span "A/B Test ( 16 )" at bounding box center [352, 171] width 103 height 27
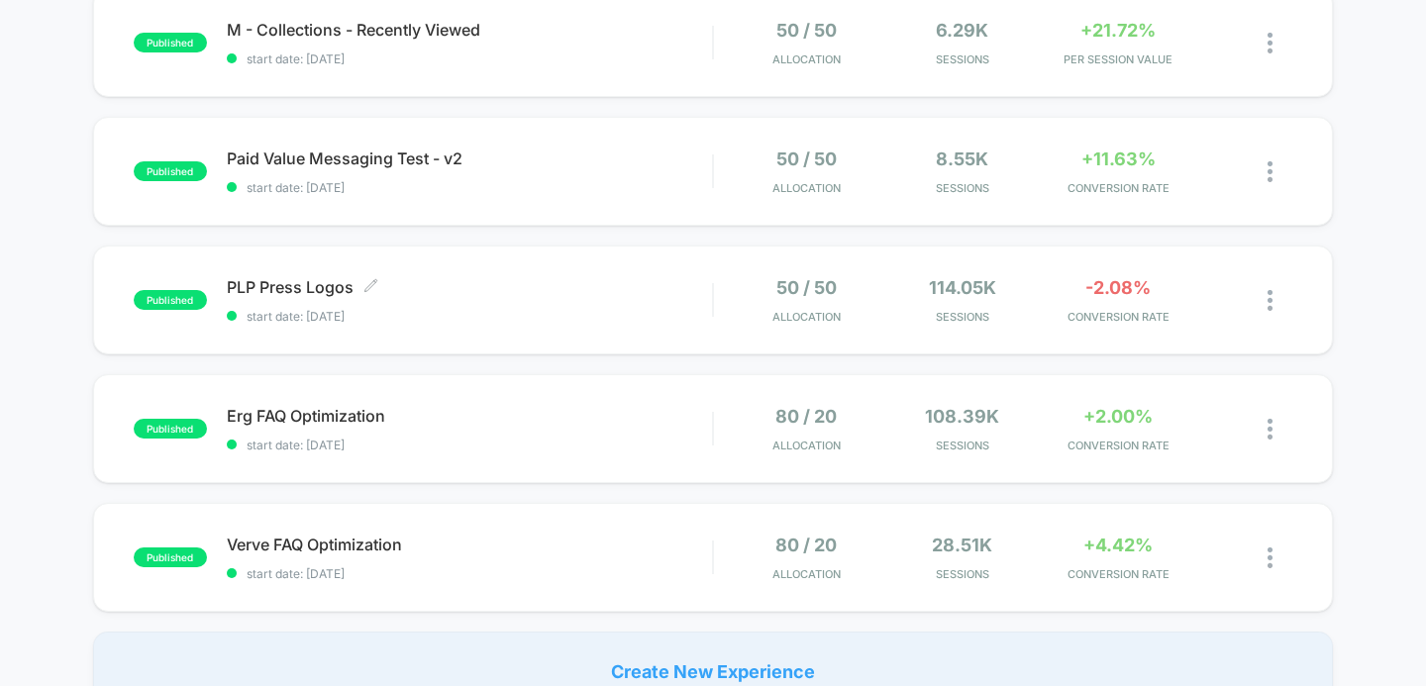
scroll to position [1145, 0]
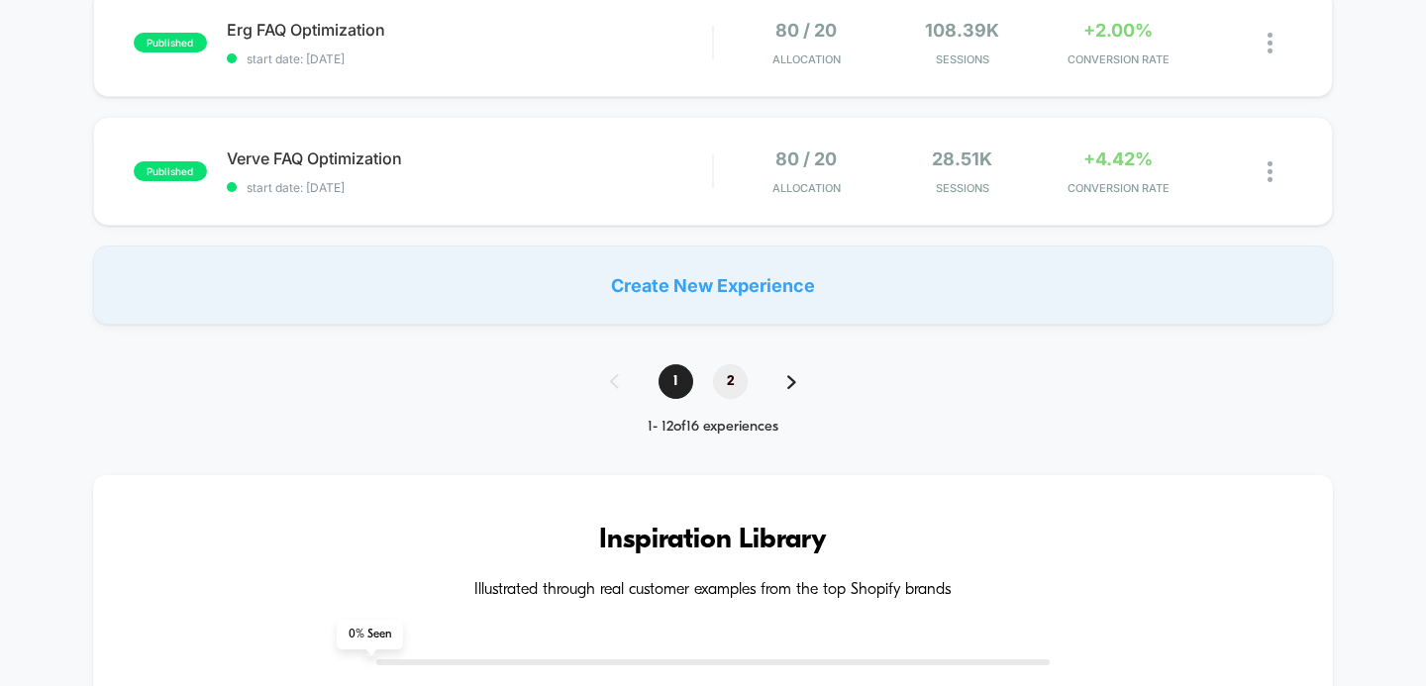
click at [727, 369] on span "2" at bounding box center [730, 382] width 35 height 35
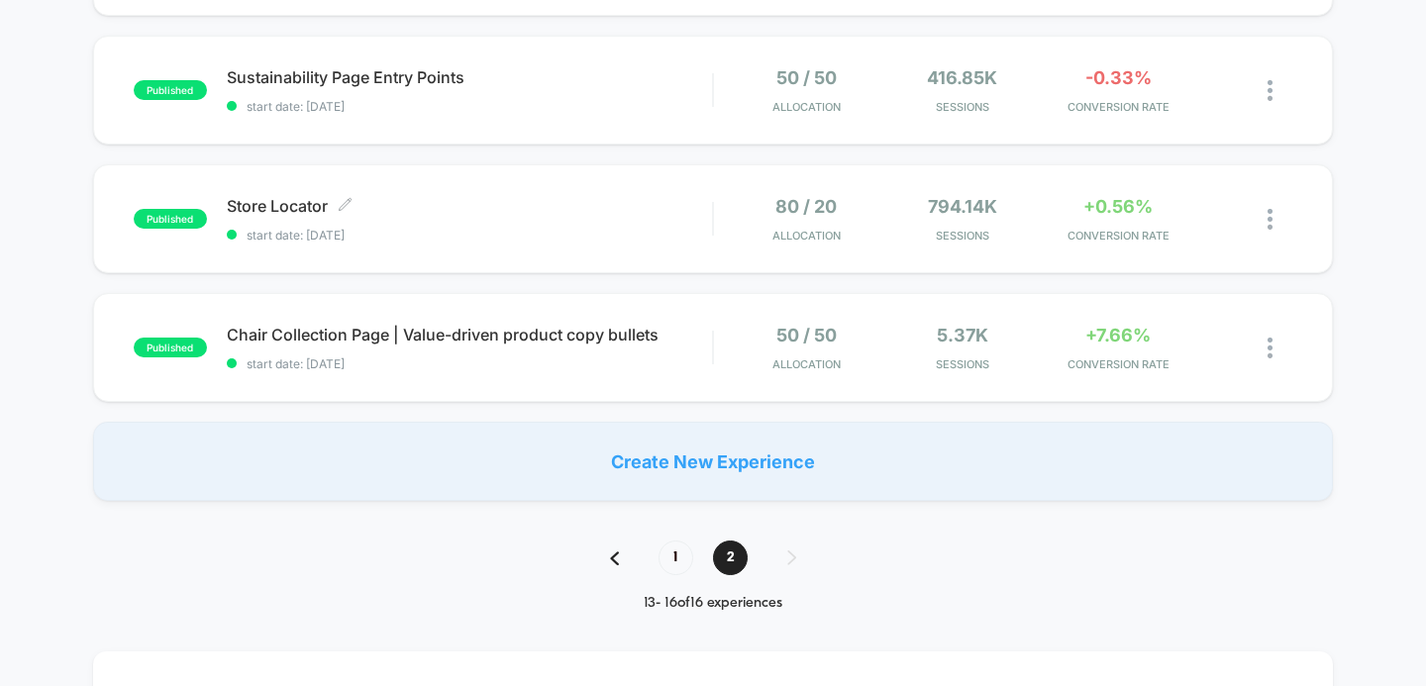
scroll to position [388, 0]
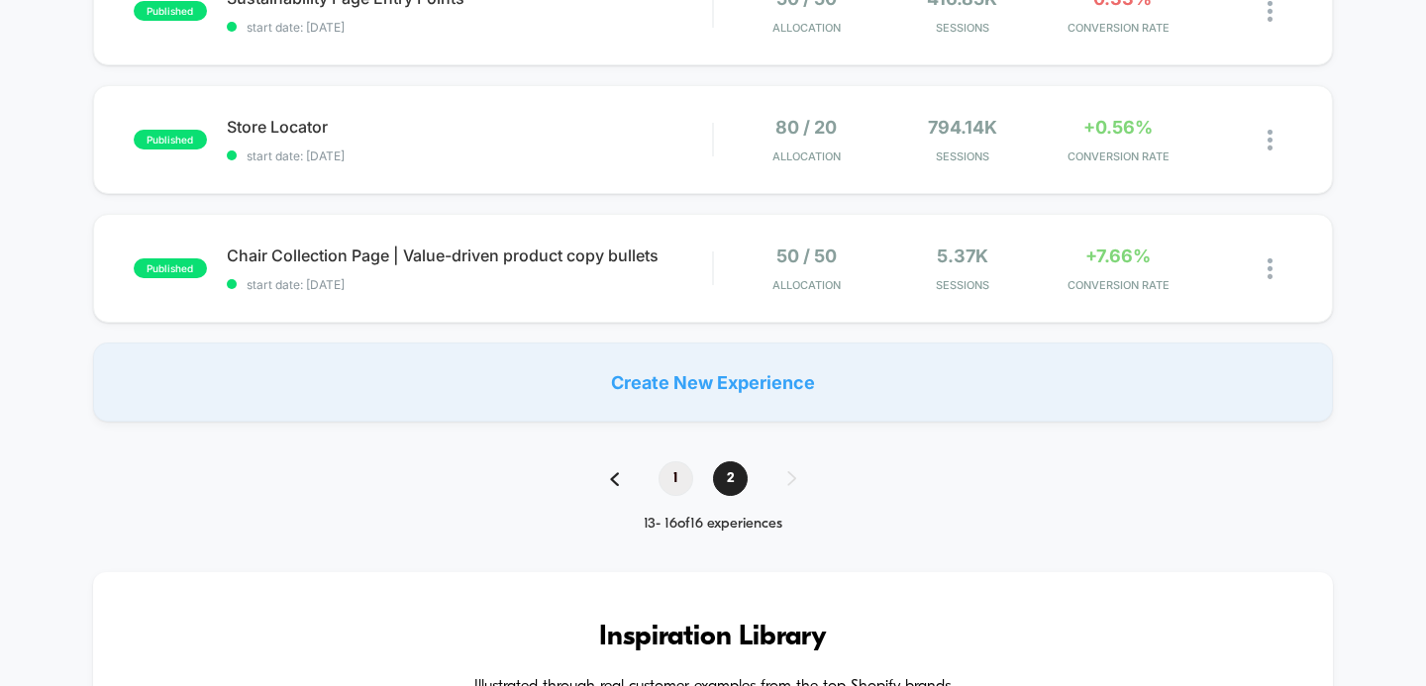
click at [678, 485] on span "1" at bounding box center [676, 479] width 35 height 35
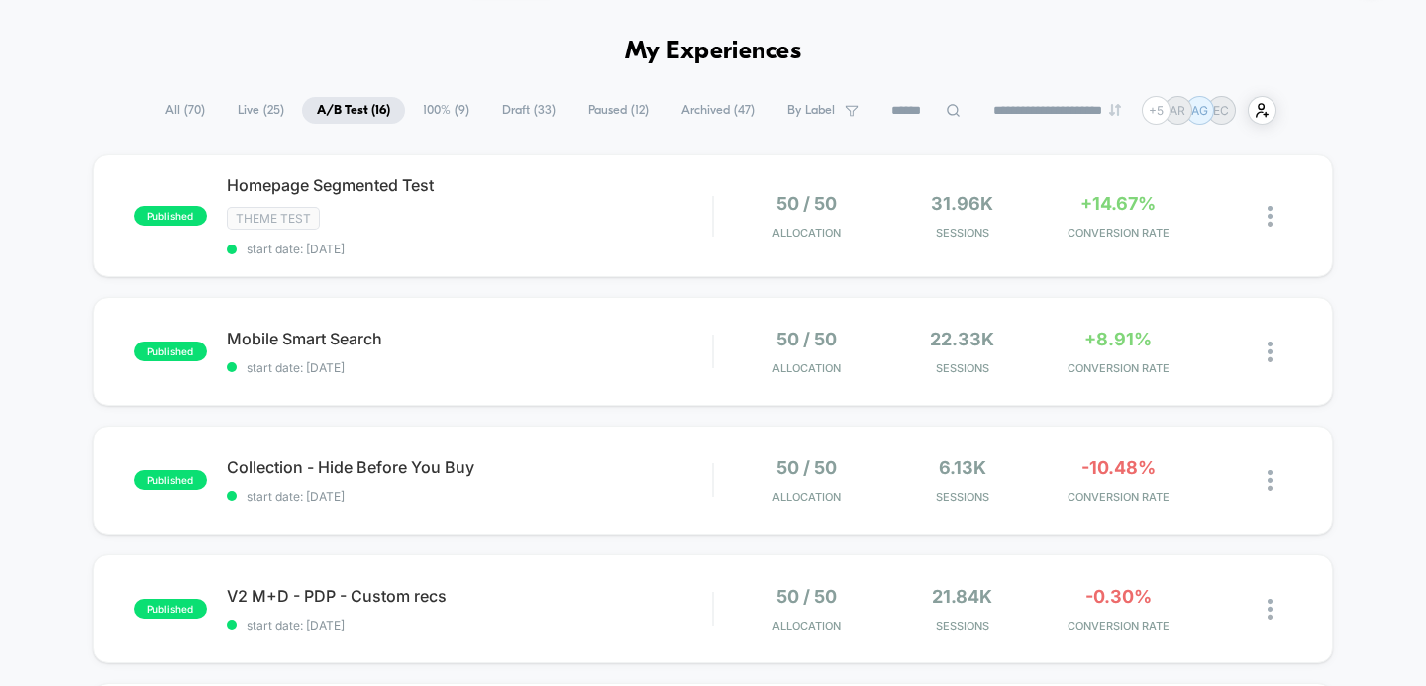
scroll to position [0, 0]
